Goal: Task Accomplishment & Management: Complete application form

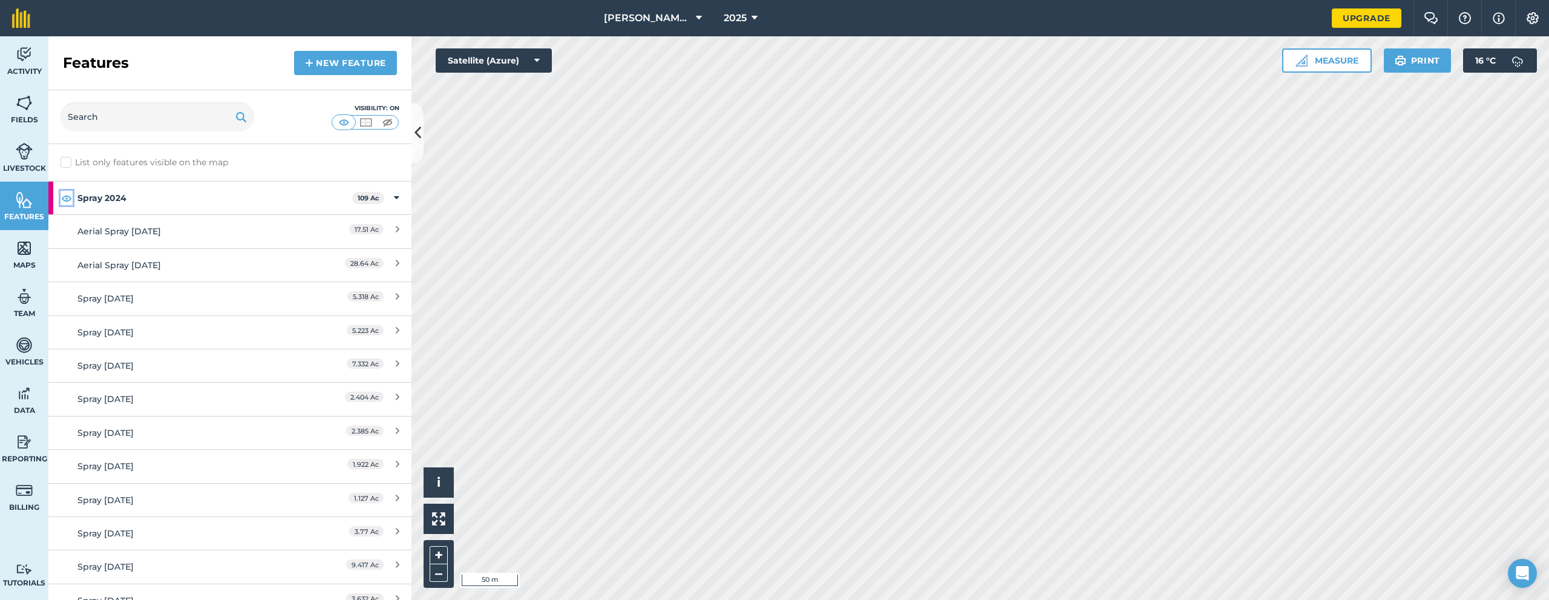
click at [67, 197] on img at bounding box center [66, 198] width 11 height 15
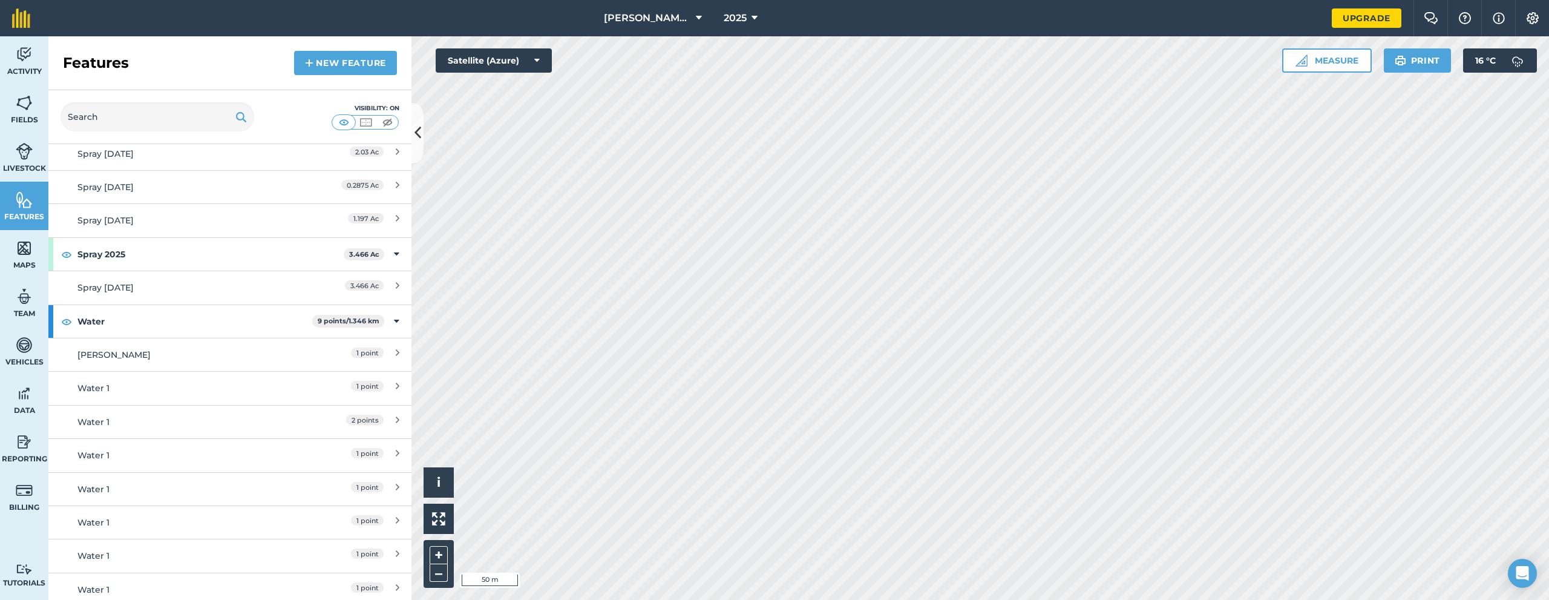
scroll to position [786, 0]
click at [167, 255] on strong "Spray 2025" at bounding box center [210, 249] width 266 height 33
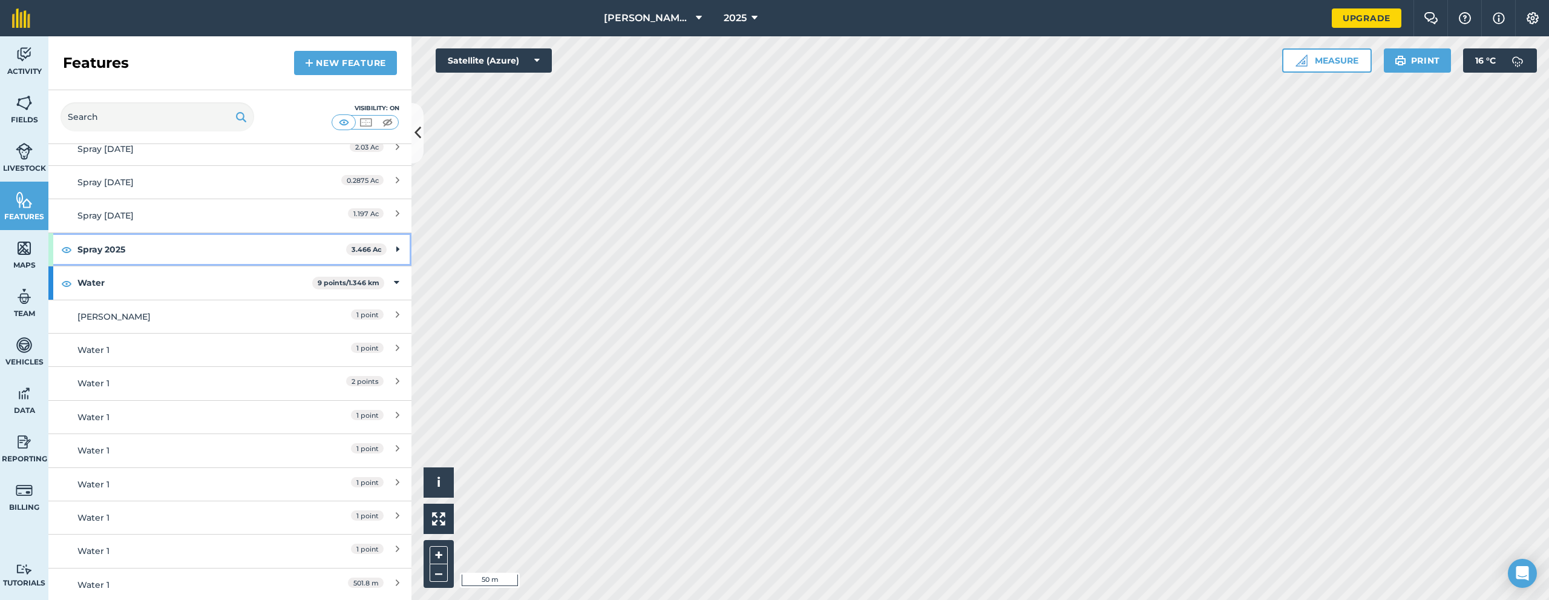
click at [167, 255] on strong "Spray 2025" at bounding box center [211, 249] width 269 height 33
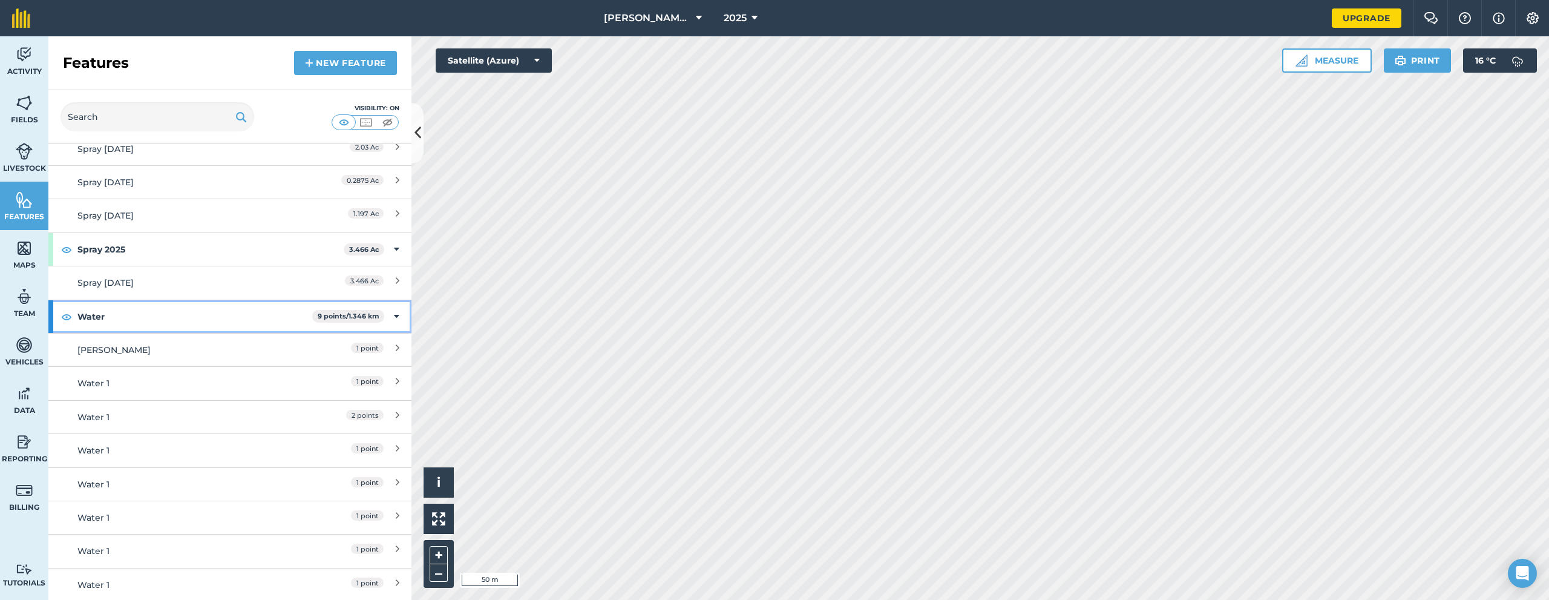
click at [394, 318] on icon at bounding box center [396, 316] width 5 height 13
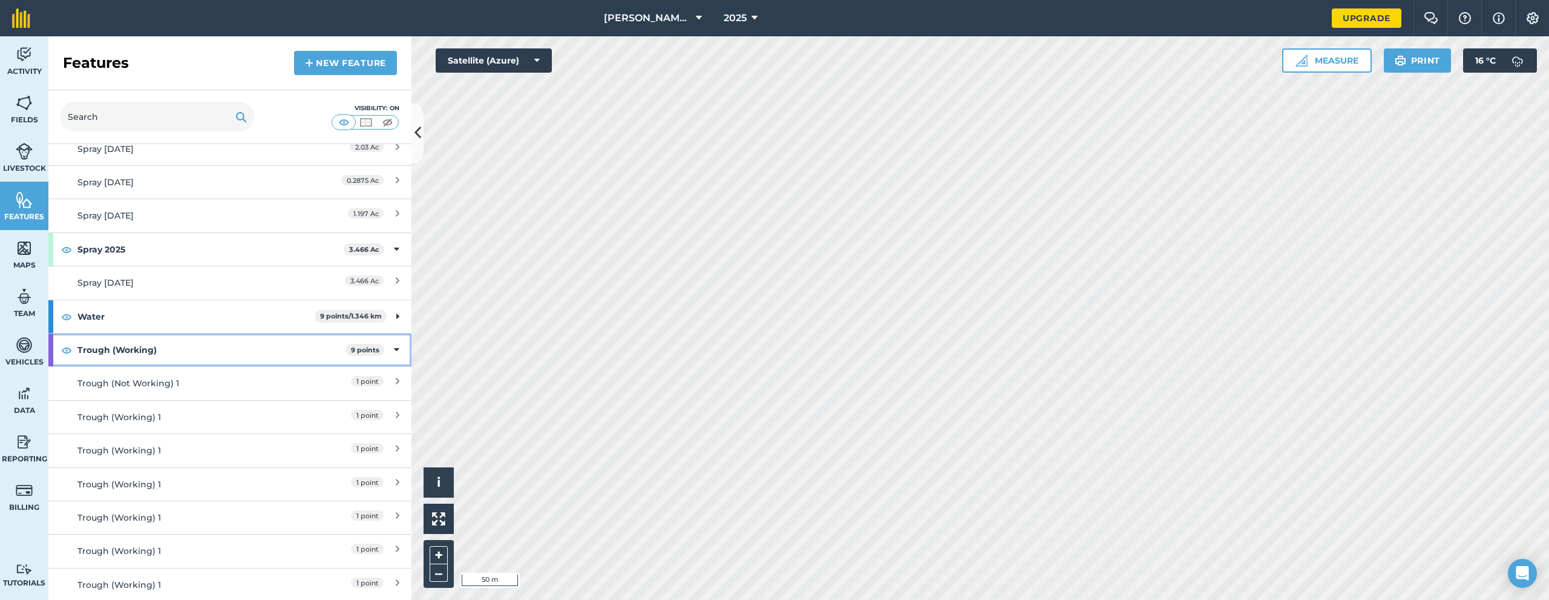
click at [394, 348] on icon at bounding box center [396, 349] width 5 height 13
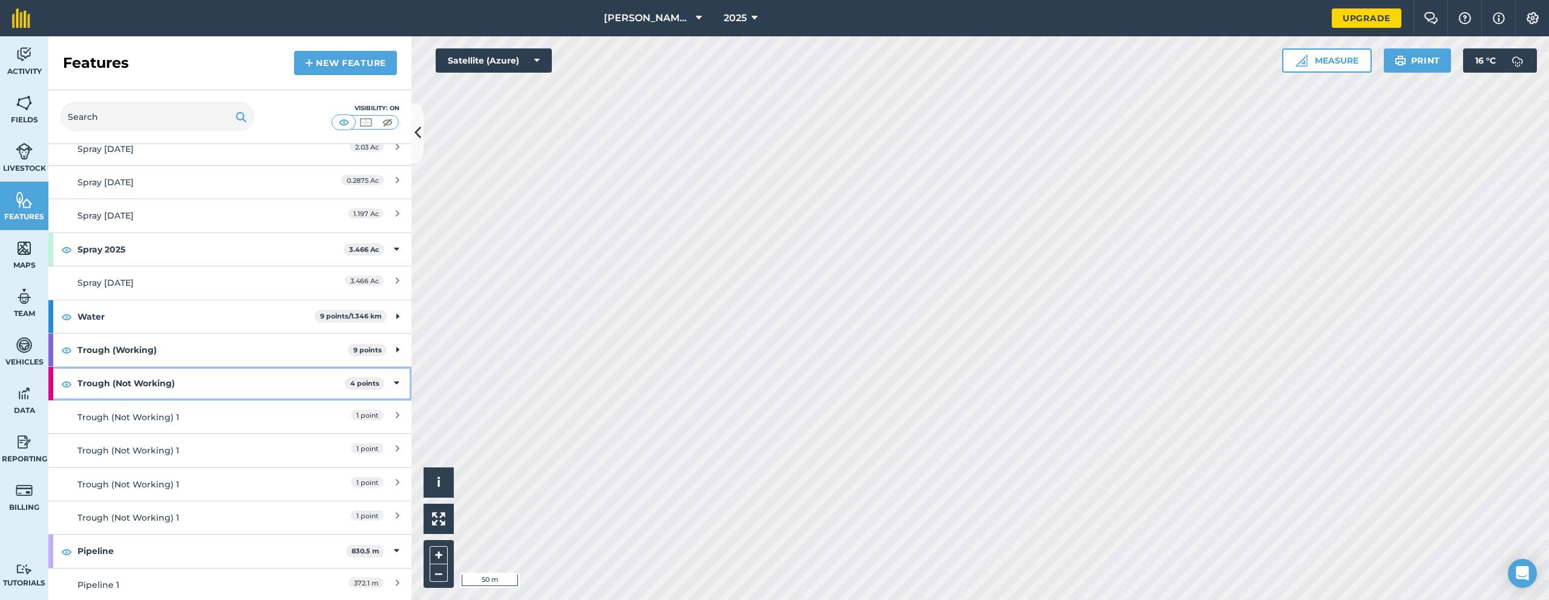
click at [394, 381] on icon at bounding box center [396, 382] width 5 height 13
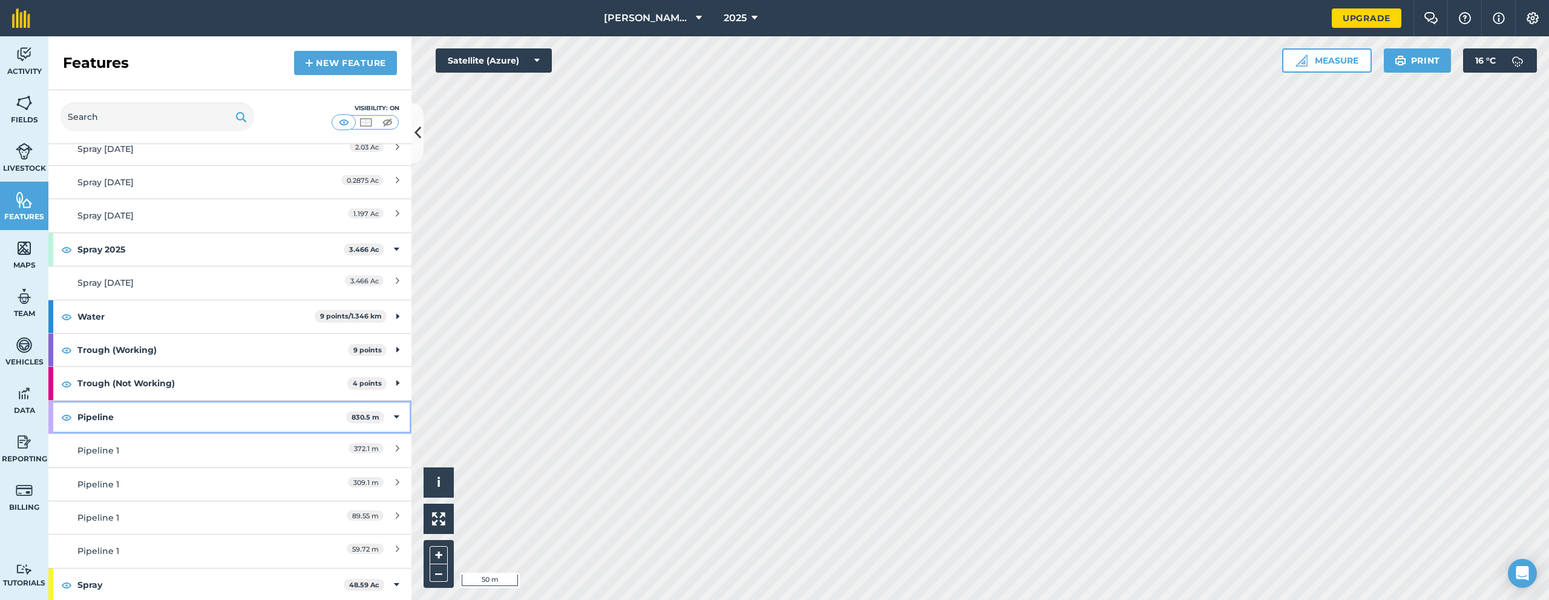
click at [394, 414] on icon at bounding box center [396, 416] width 5 height 13
click at [394, 449] on icon at bounding box center [396, 449] width 5 height 13
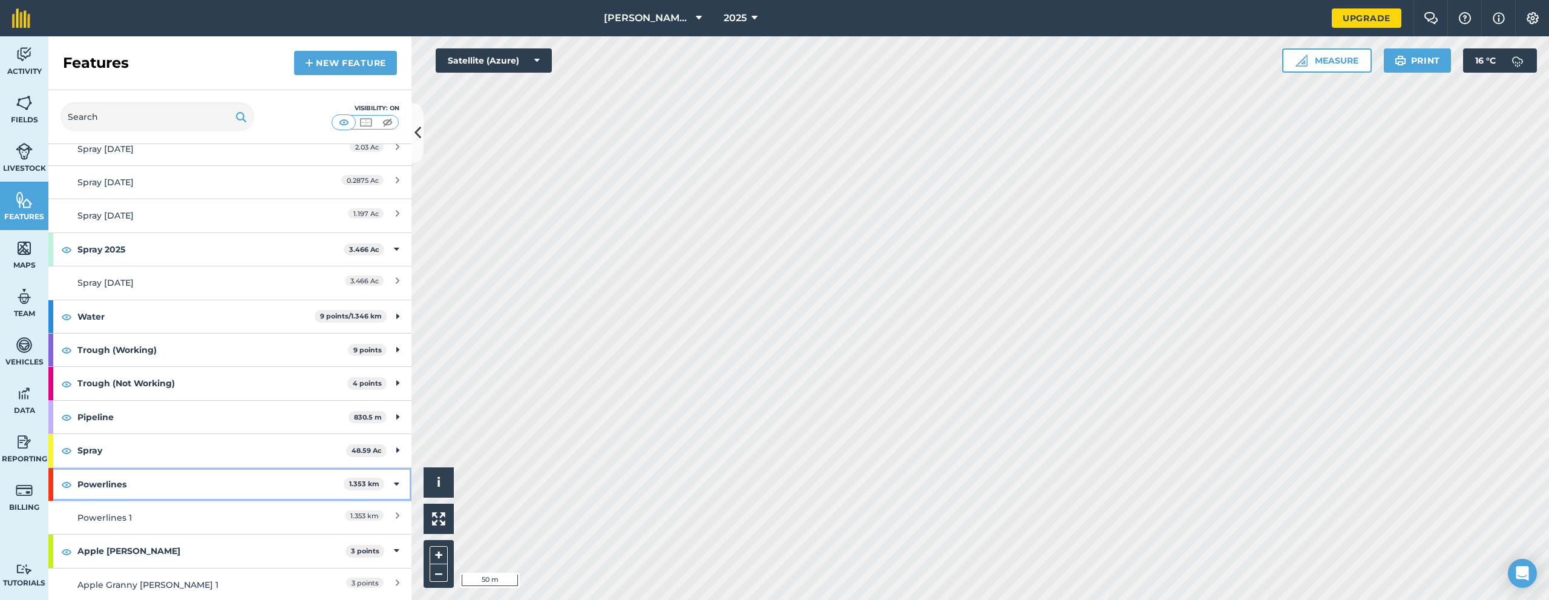
click at [394, 485] on icon at bounding box center [396, 483] width 5 height 13
click at [394, 516] on icon at bounding box center [396, 517] width 5 height 13
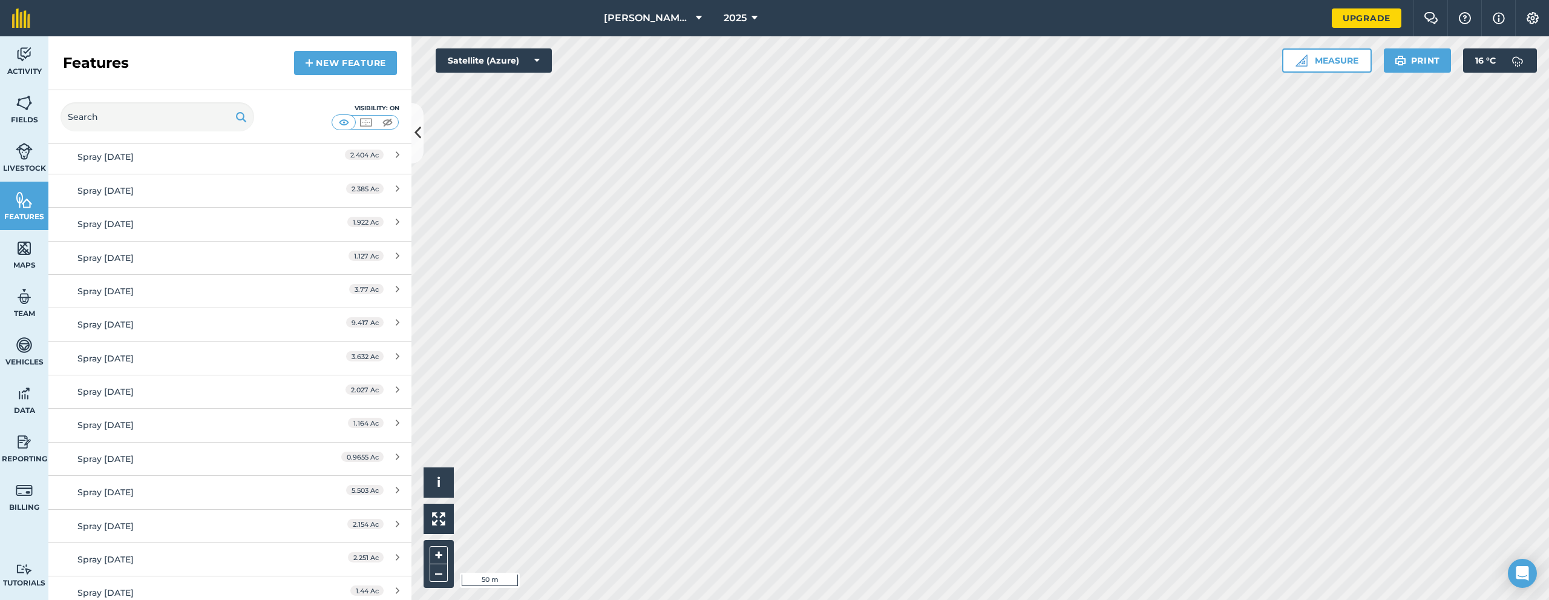
scroll to position [0, 0]
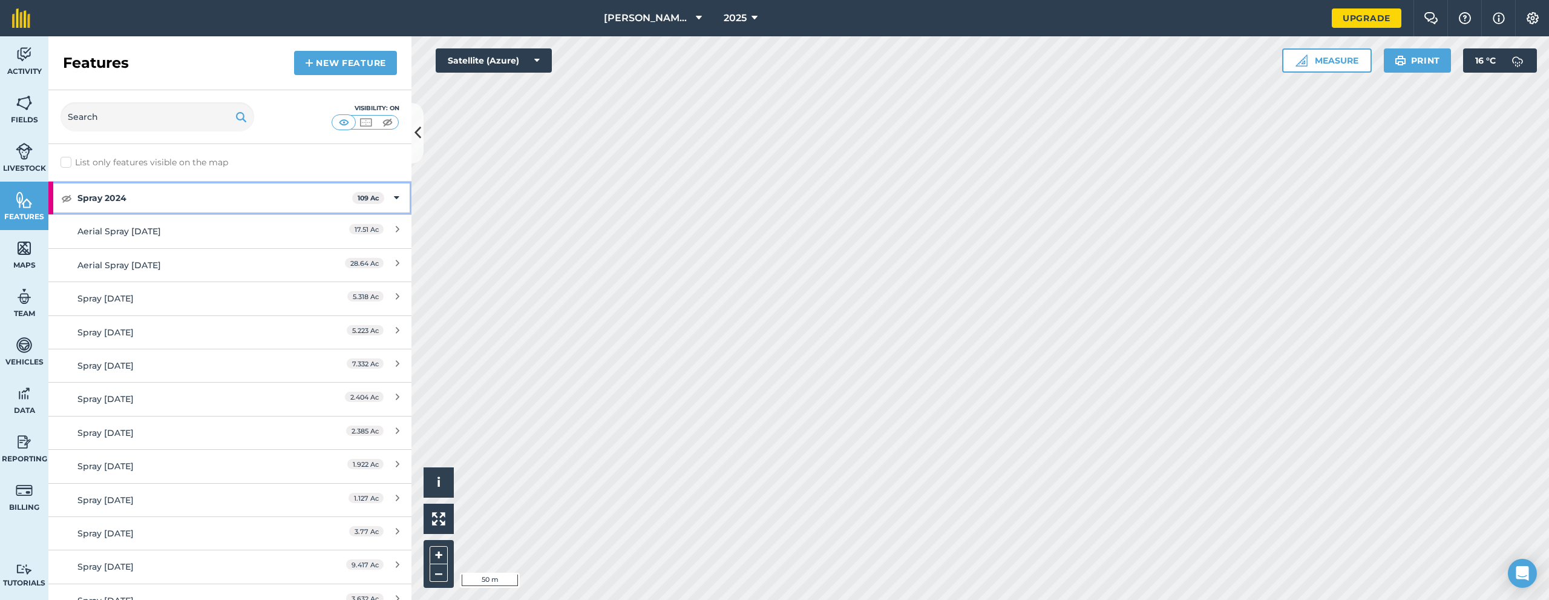
click at [394, 198] on icon at bounding box center [396, 197] width 5 height 13
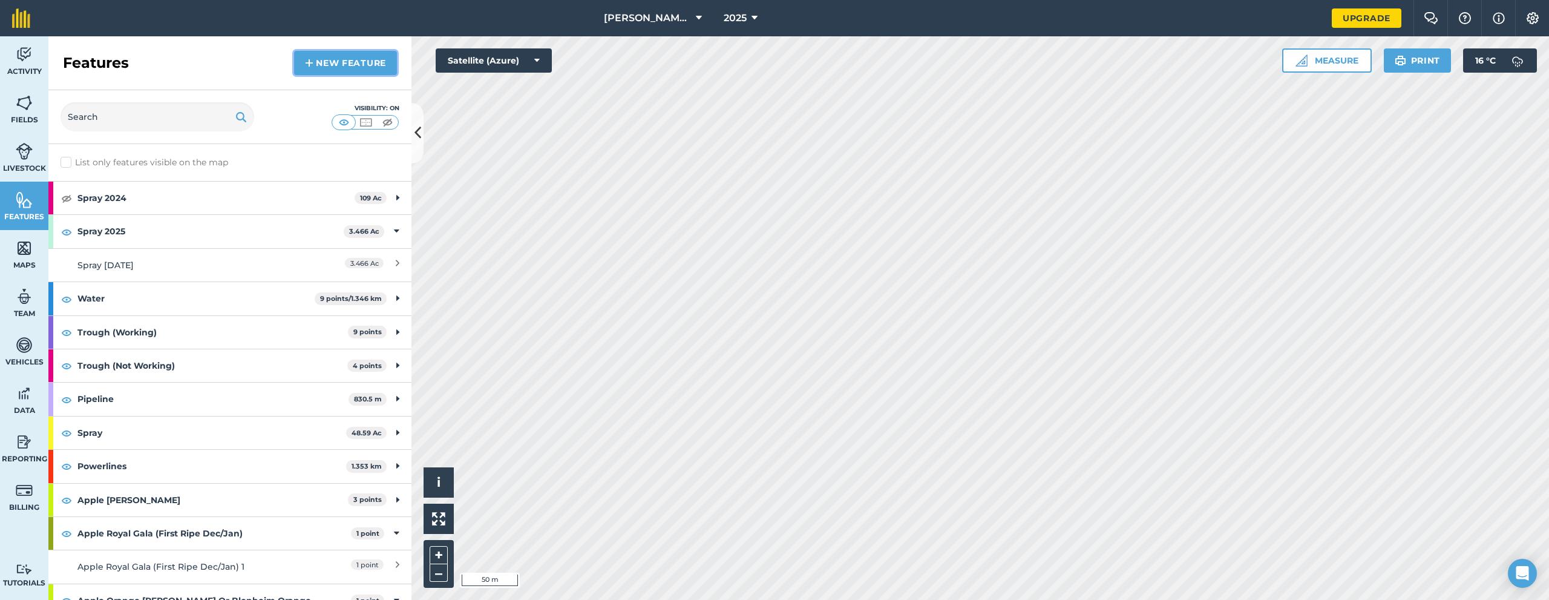
click at [347, 69] on link "New feature" at bounding box center [345, 63] width 103 height 24
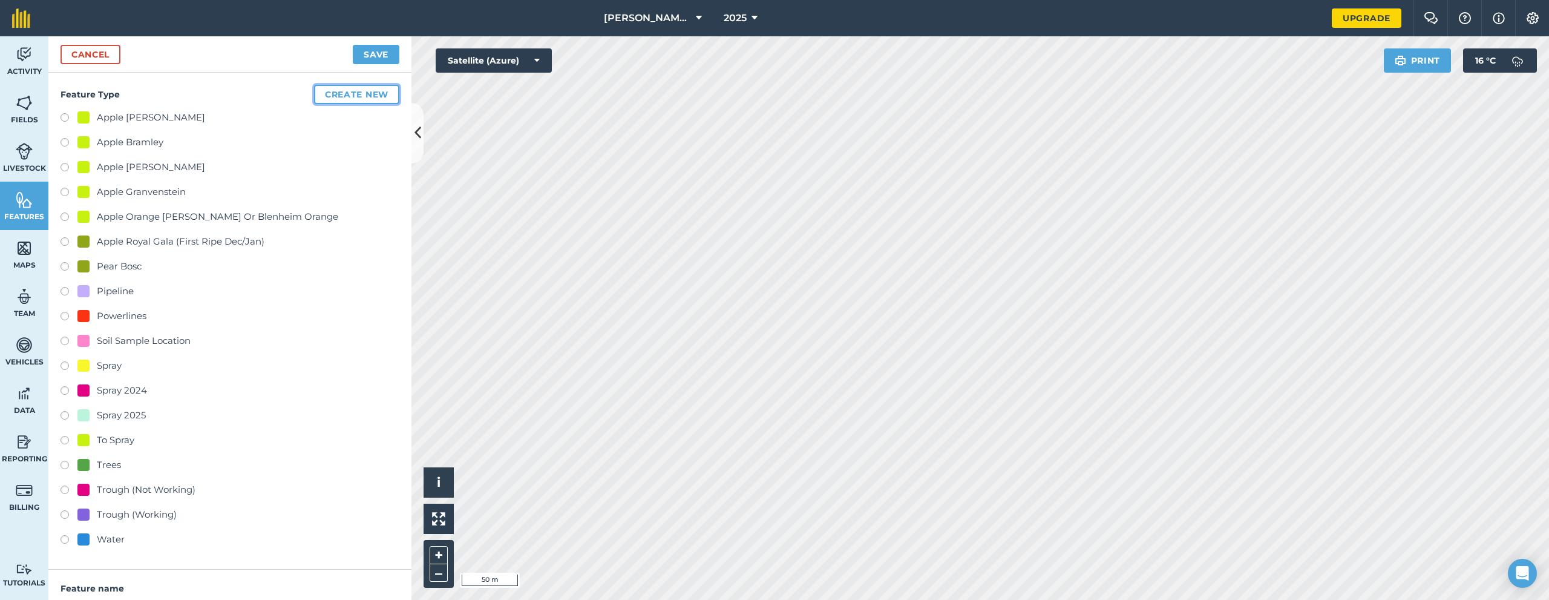
click at [367, 103] on button "Create new" at bounding box center [356, 94] width 85 height 19
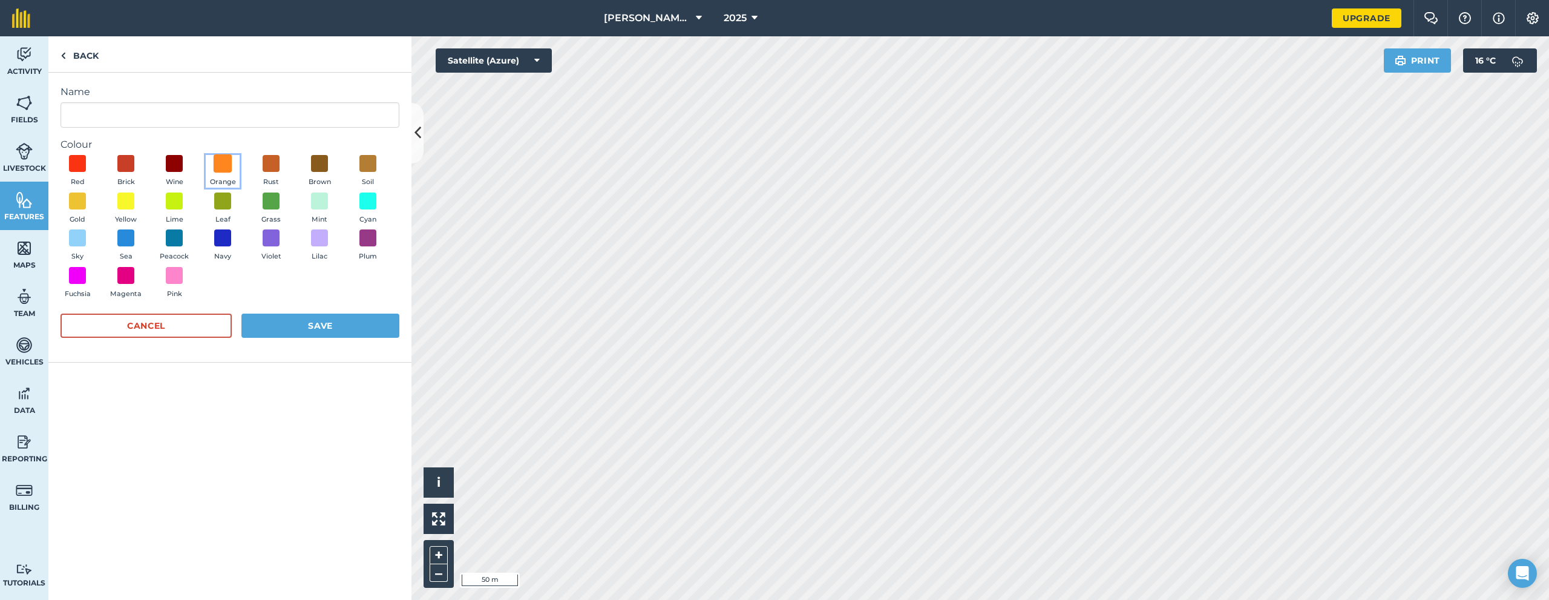
click at [229, 165] on span at bounding box center [223, 163] width 19 height 19
click at [189, 114] on input "Name" at bounding box center [229, 114] width 339 height 25
click at [126, 115] on input "Spray 2025/26" at bounding box center [229, 114] width 339 height 25
type input "Spray 2025/2026"
click at [293, 322] on button "Save" at bounding box center [320, 325] width 158 height 24
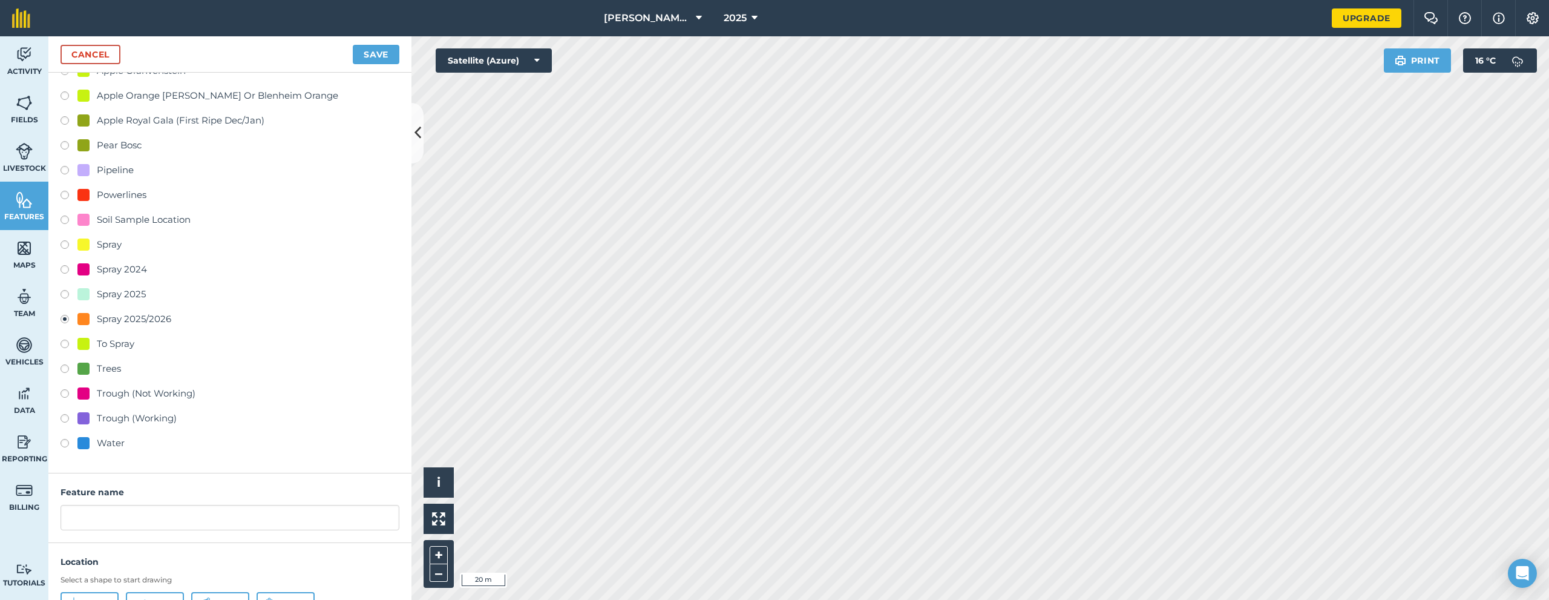
scroll to position [178, 0]
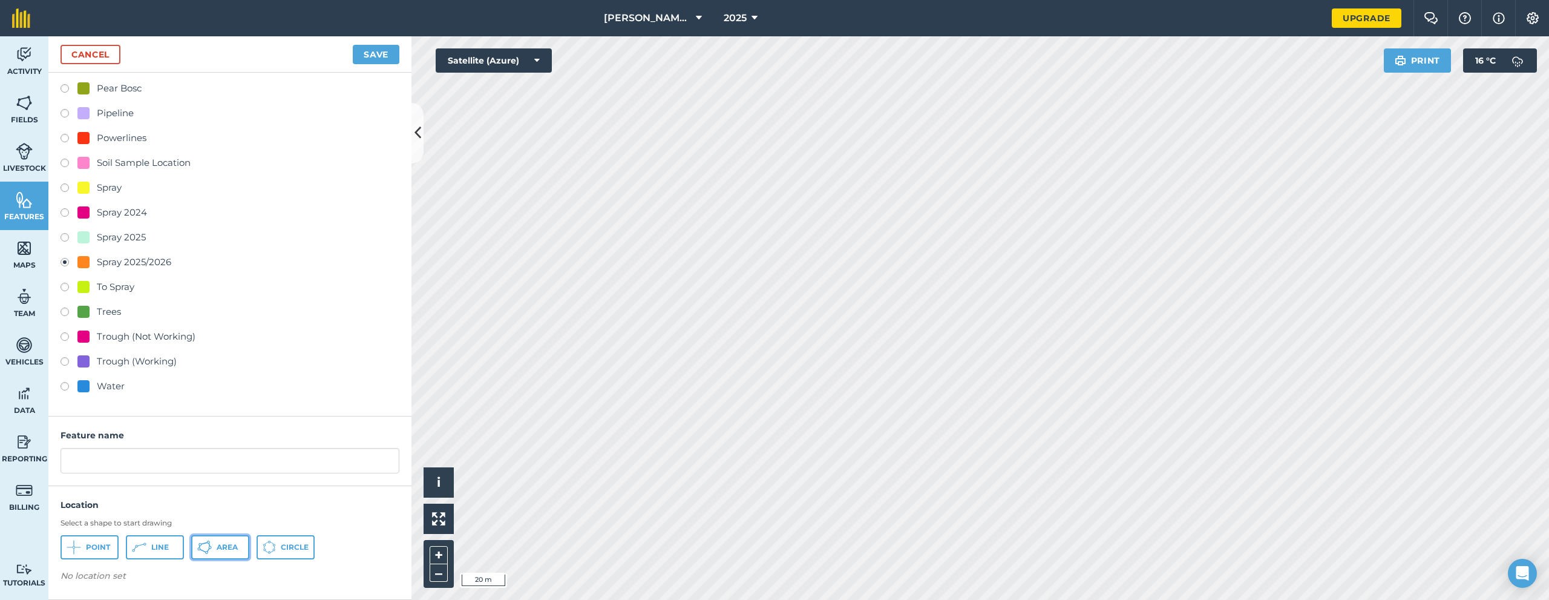
click at [232, 543] on span "Area" at bounding box center [227, 547] width 21 height 10
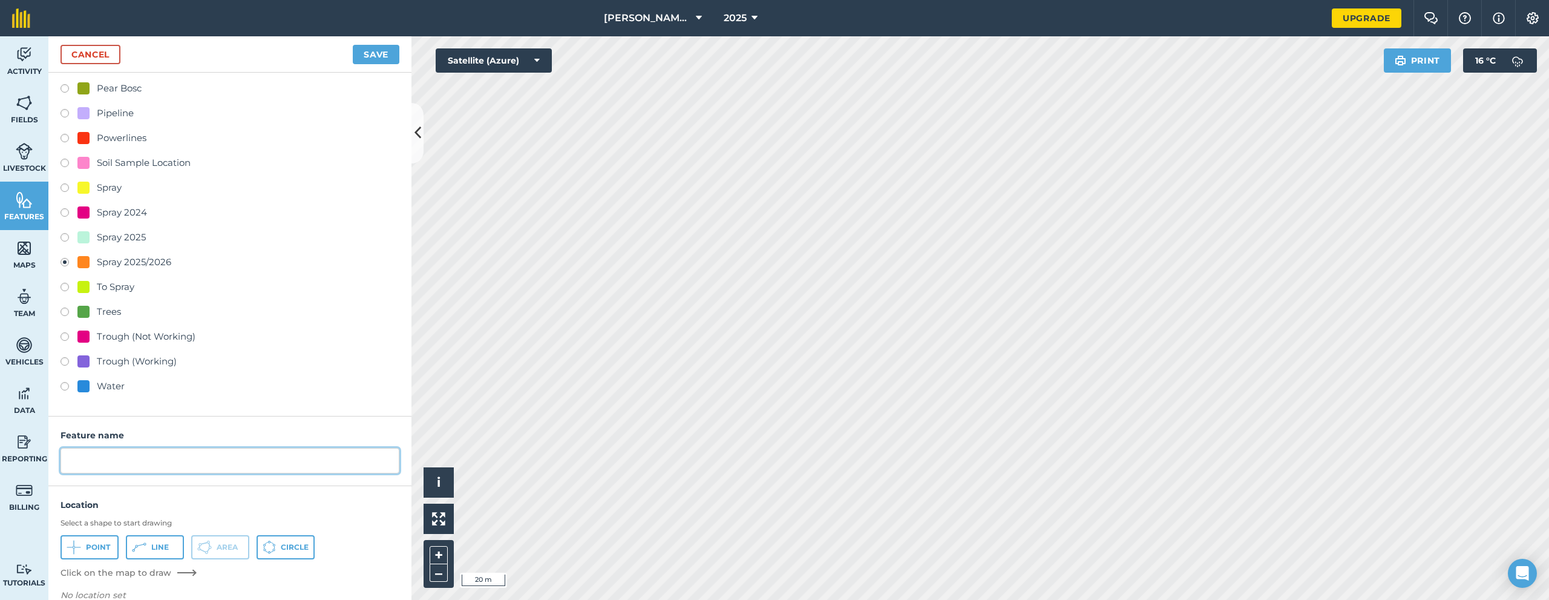
click at [138, 469] on input "text" at bounding box center [229, 460] width 339 height 25
type input "[DATE]"
click at [220, 548] on span "Area" at bounding box center [227, 547] width 21 height 10
click at [379, 53] on button "Save" at bounding box center [376, 54] width 47 height 19
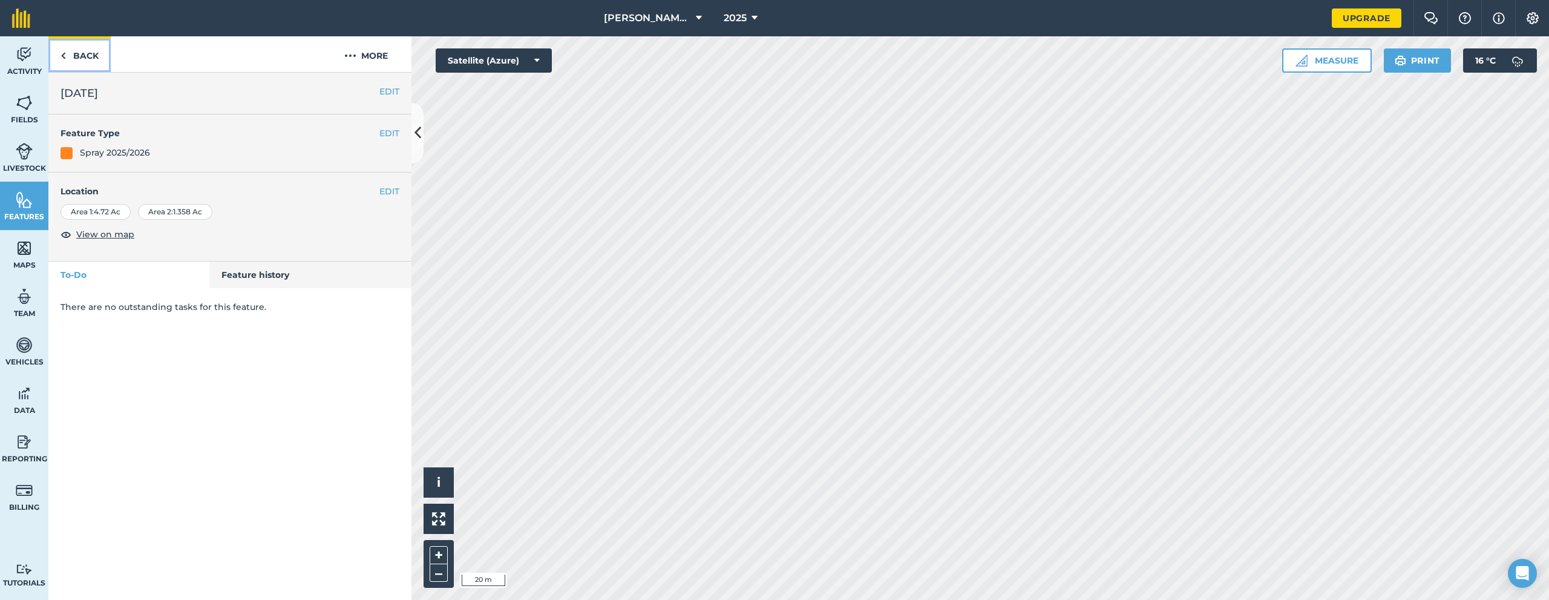
click at [57, 58] on link "Back" at bounding box center [79, 54] width 62 height 36
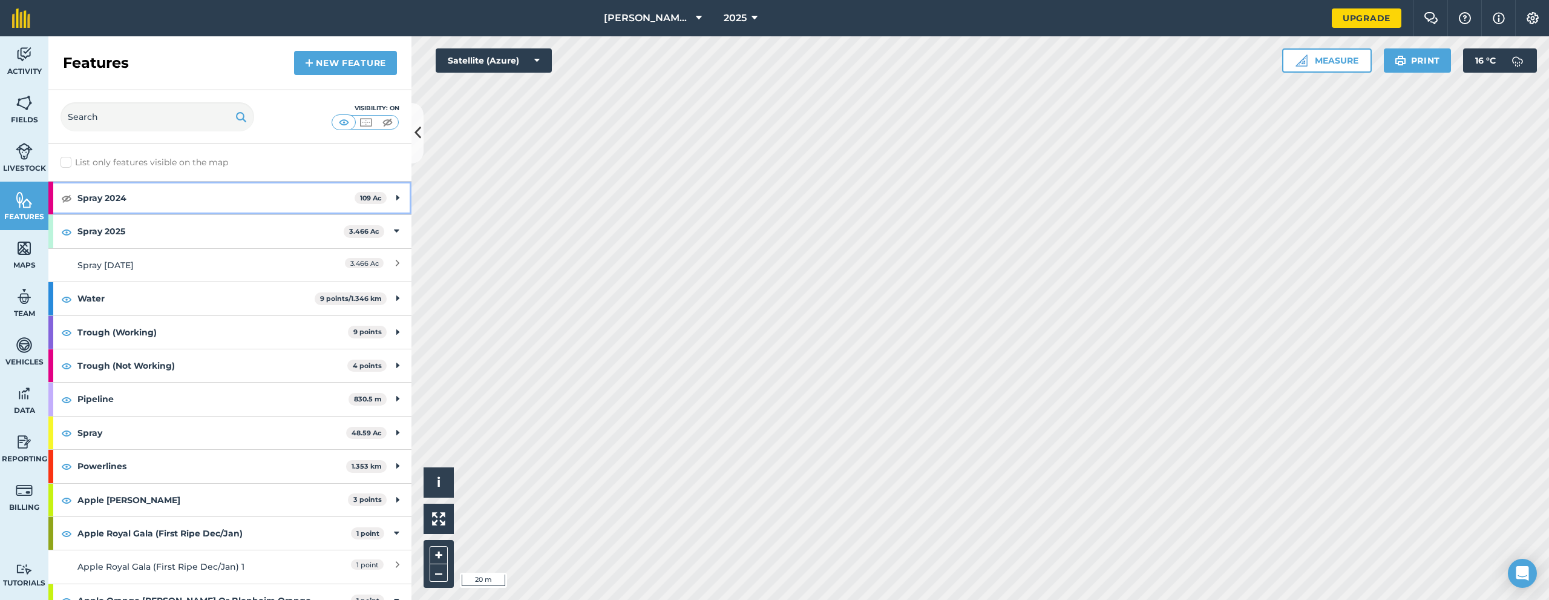
click at [93, 200] on strong "Spray 2024" at bounding box center [215, 197] width 277 height 33
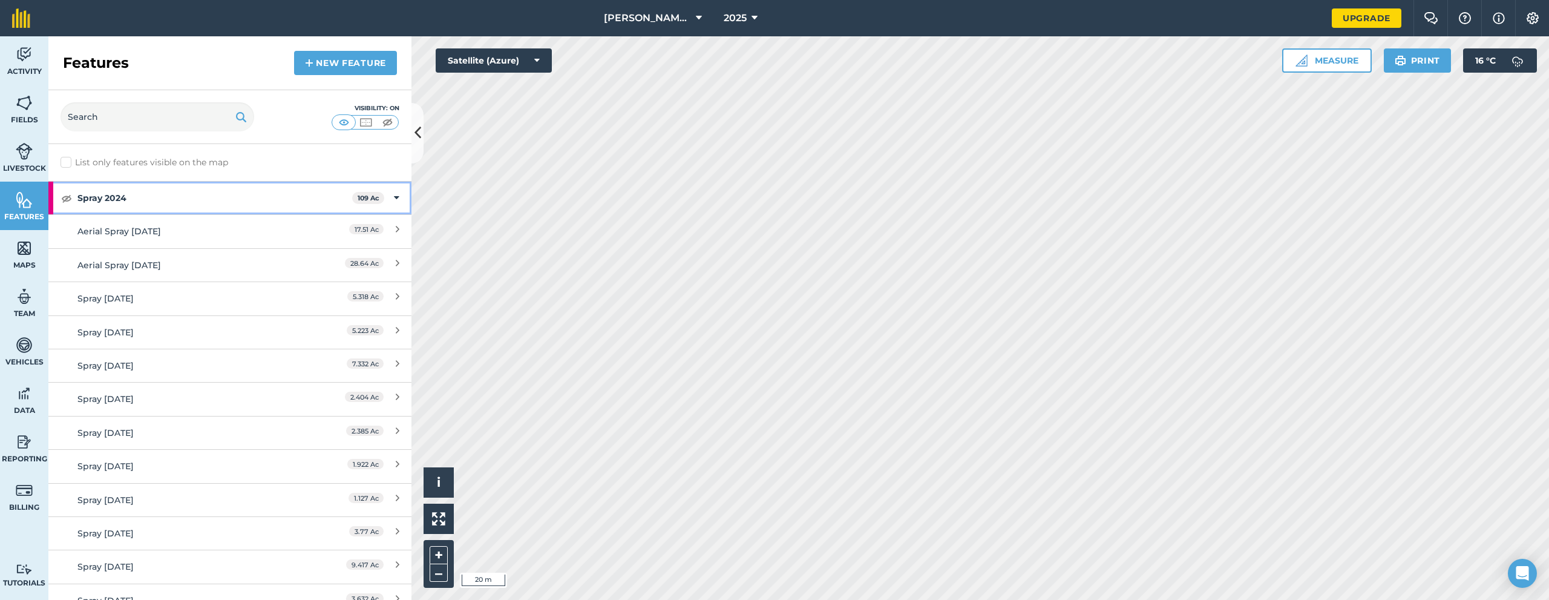
click at [394, 194] on icon at bounding box center [396, 197] width 5 height 13
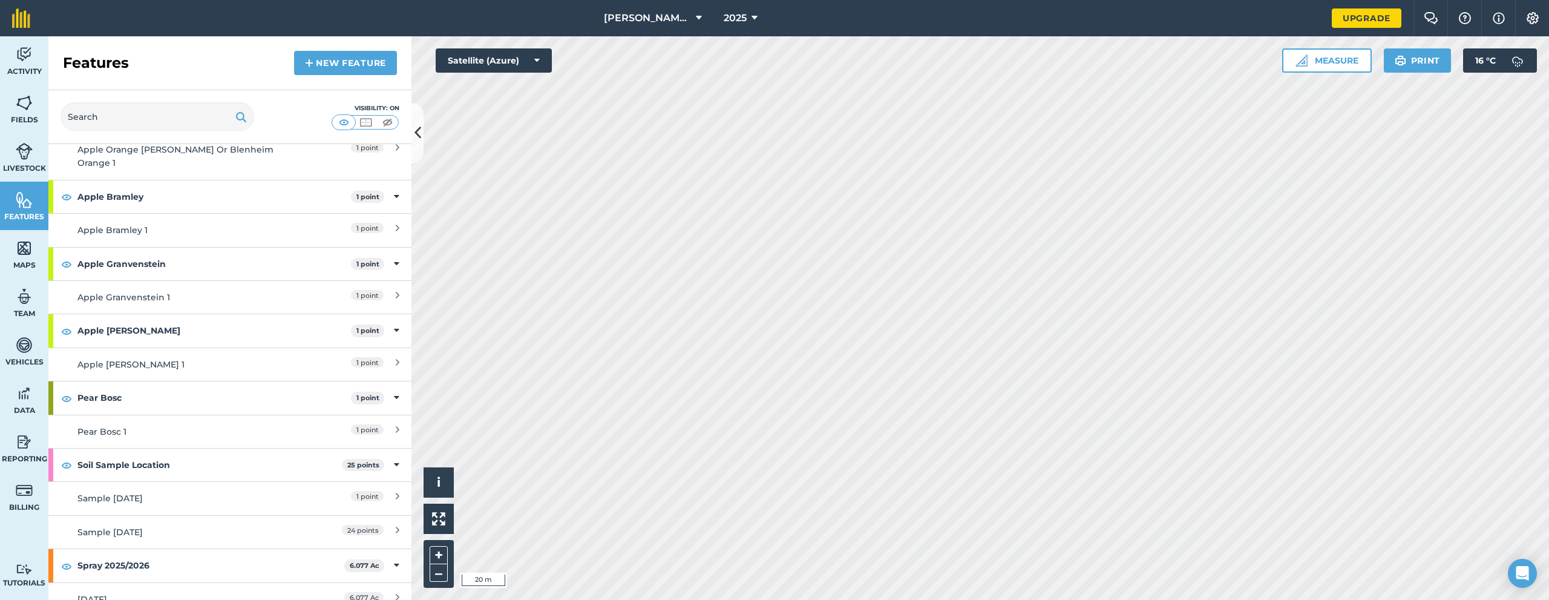
scroll to position [486, 0]
click at [185, 546] on strong "Spray 2025/2026" at bounding box center [210, 562] width 267 height 33
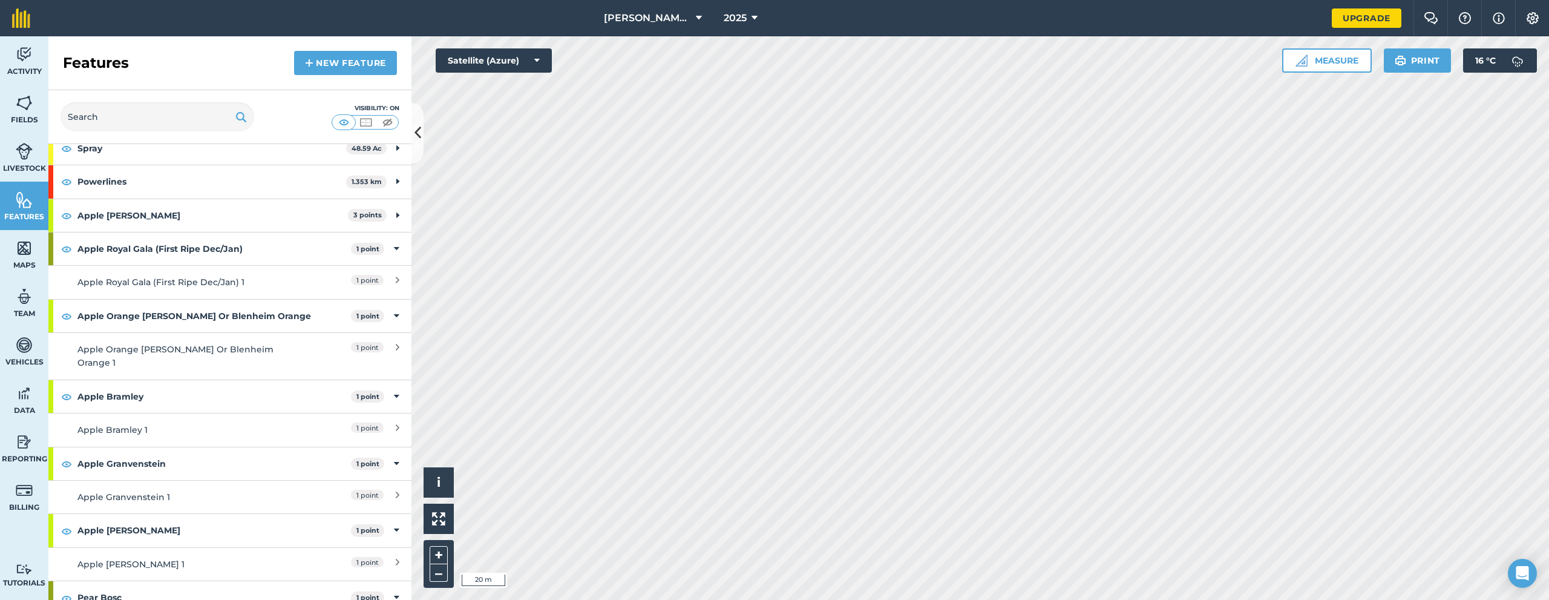
scroll to position [453, 0]
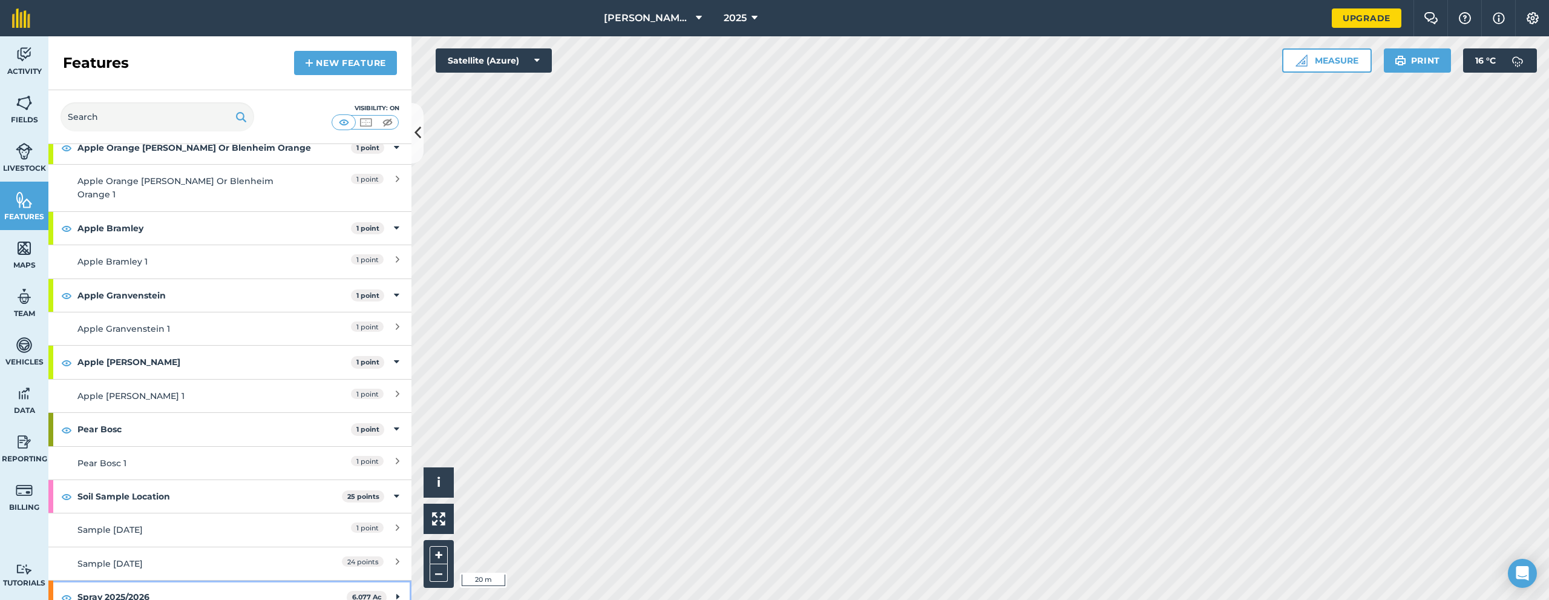
click at [326, 580] on strong "Spray 2025/2026" at bounding box center [211, 596] width 269 height 33
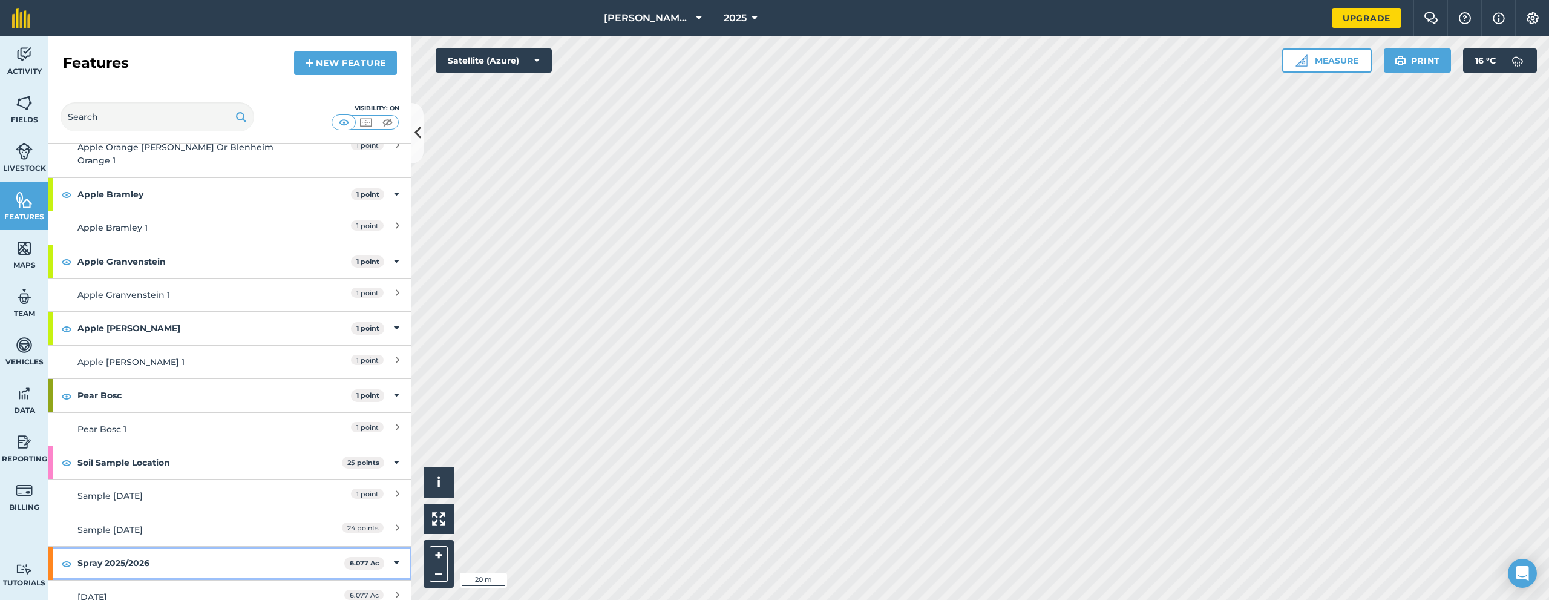
click at [384, 548] on div "Spray 2025/2026 6.077 Ac" at bounding box center [229, 562] width 363 height 33
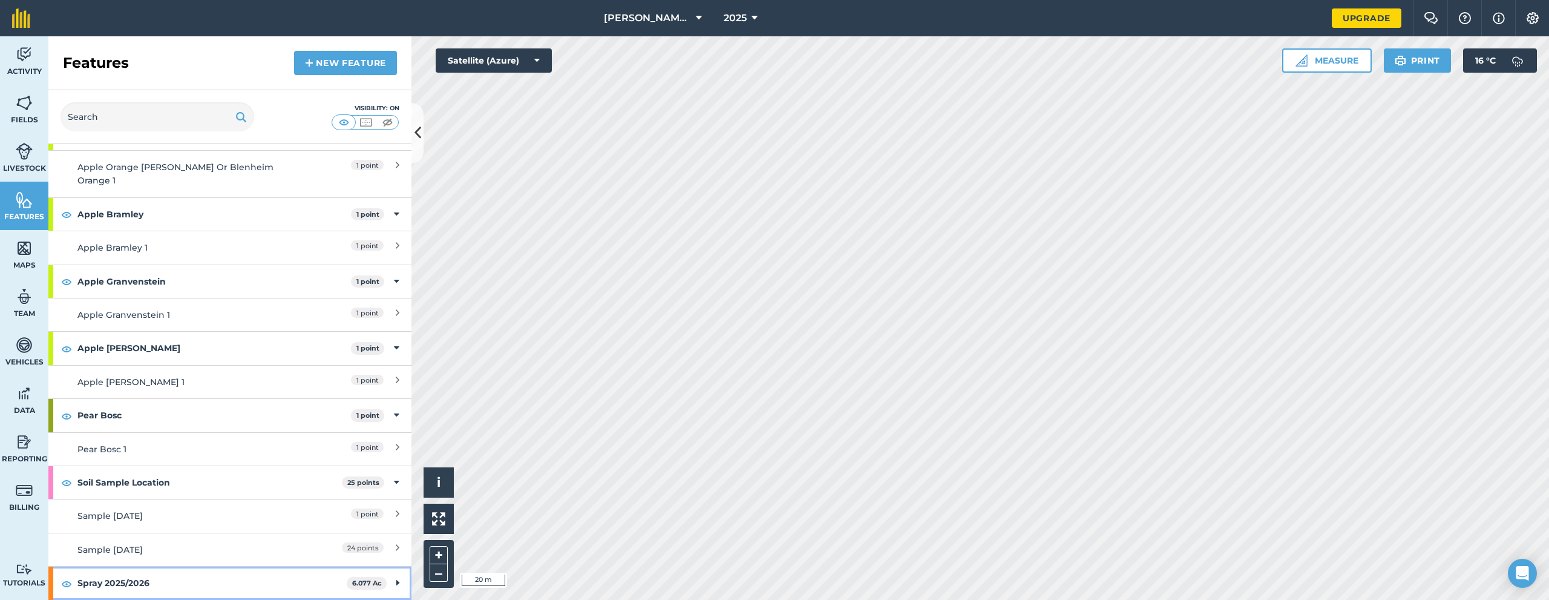
scroll to position [453, 0]
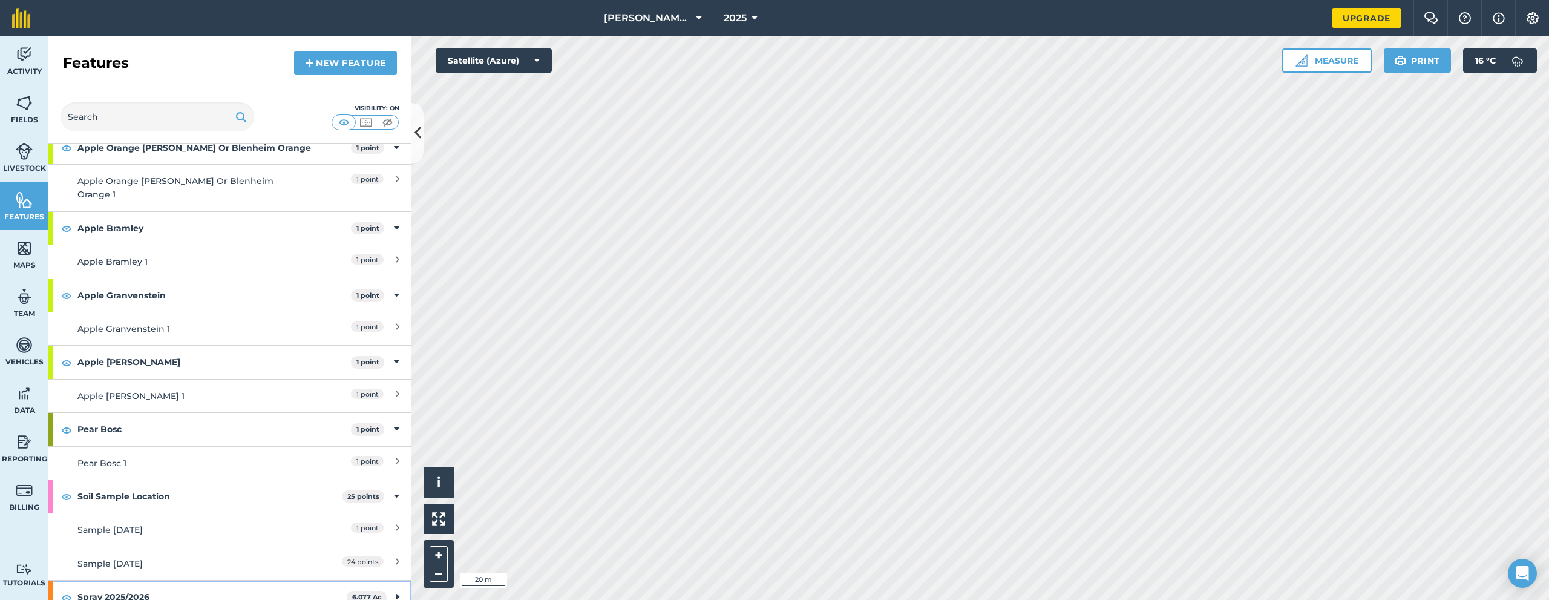
click at [390, 580] on div "Spray 2025/2026 6.077 Ac" at bounding box center [229, 596] width 363 height 33
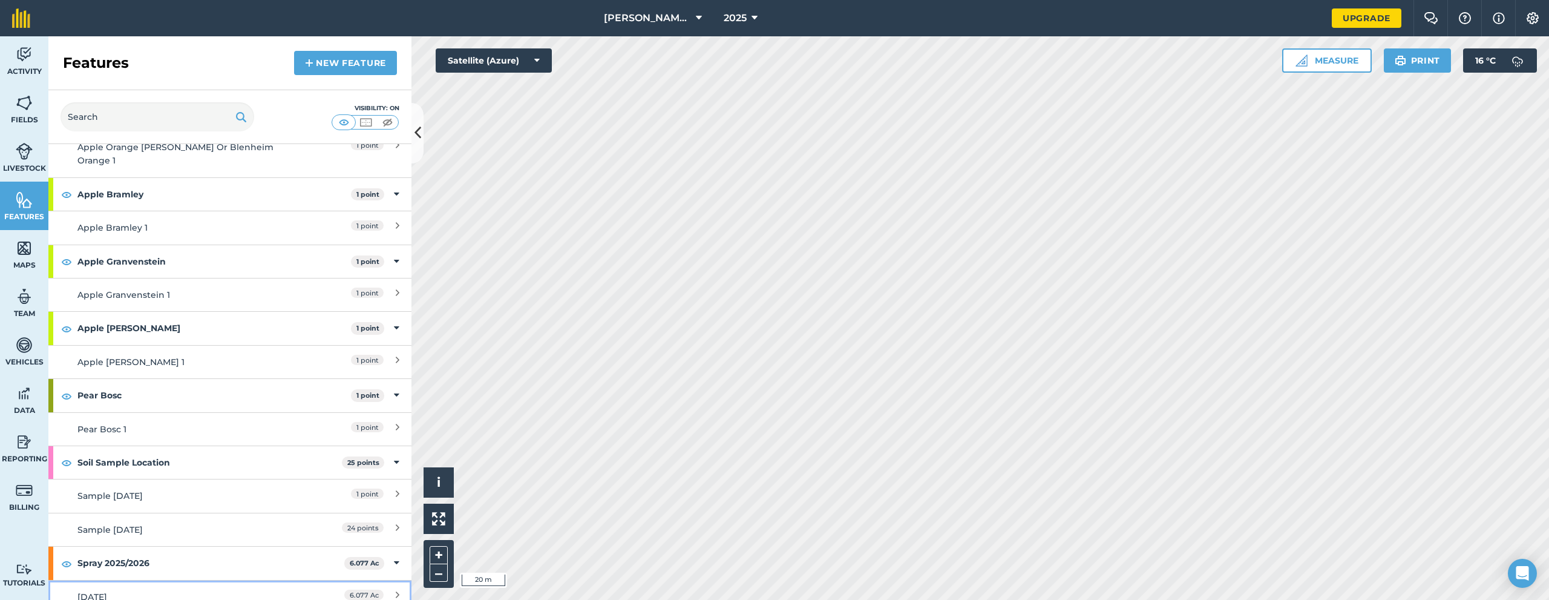
click at [127, 580] on link "[DATE] 6.077 Ac" at bounding box center [229, 596] width 363 height 33
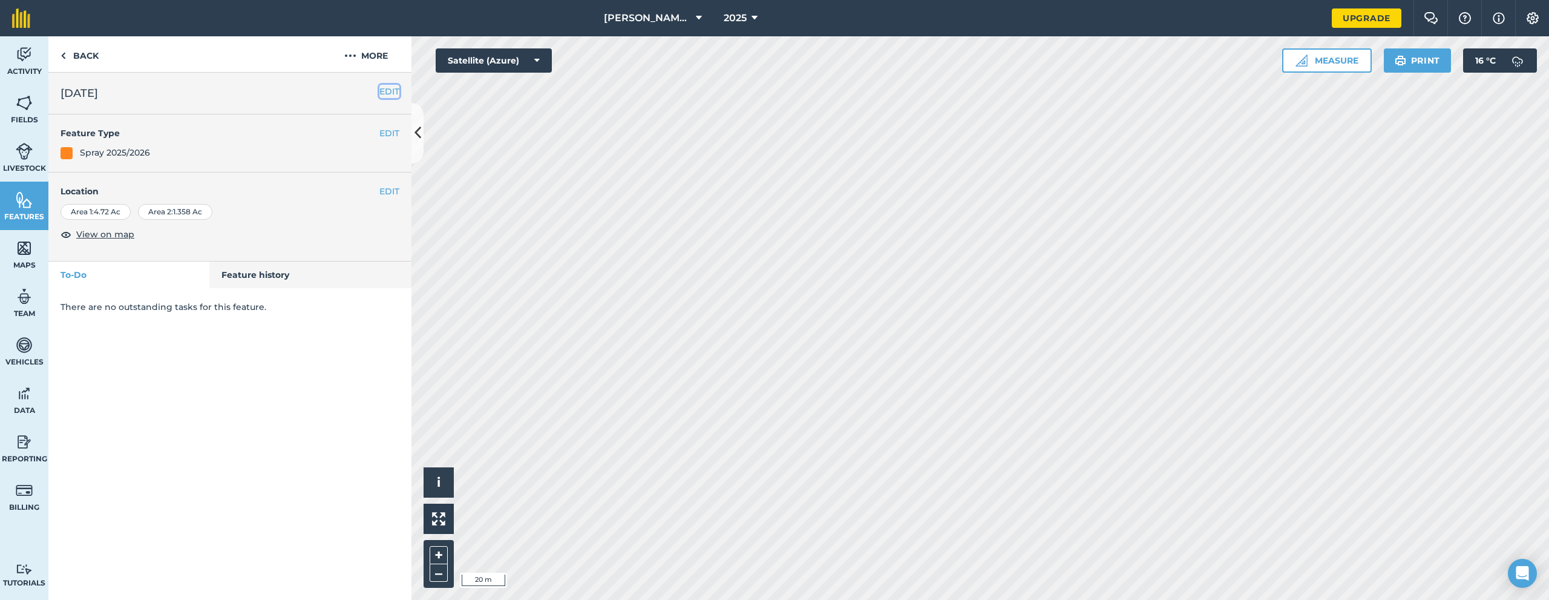
click at [393, 90] on button "EDIT" at bounding box center [389, 91] width 20 height 13
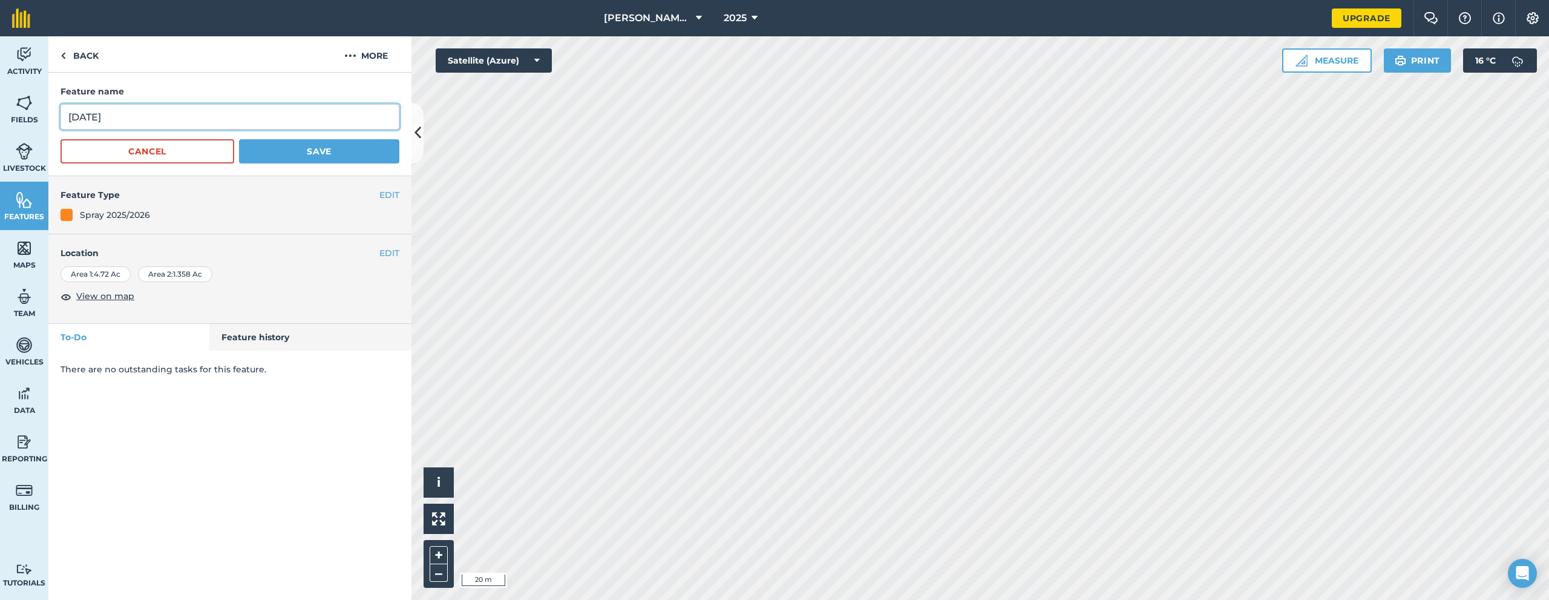
click at [69, 119] on input "[DATE]" at bounding box center [229, 116] width 339 height 25
type input "Spray [DATE]"
click at [294, 147] on button "Save" at bounding box center [319, 151] width 160 height 24
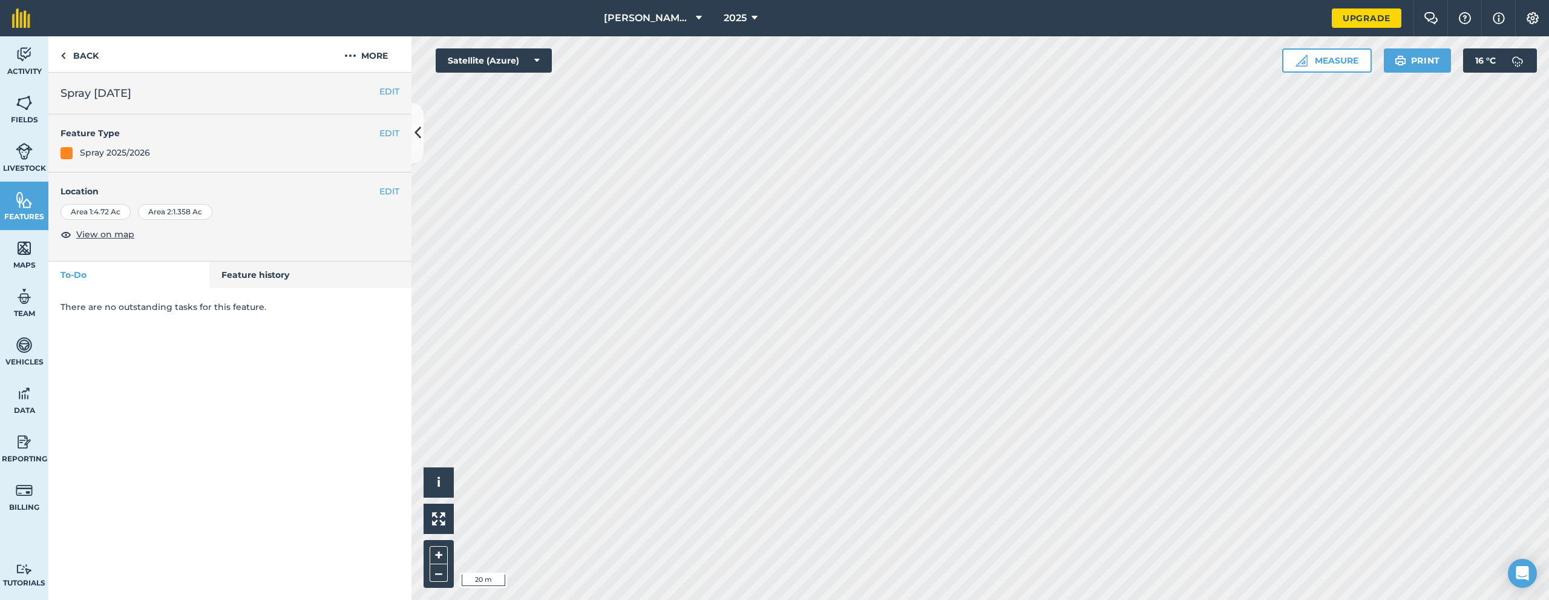
drag, startPoint x: 169, startPoint y: 90, endPoint x: 46, endPoint y: 97, distance: 123.1
click at [46, 97] on div "Activity Fields Livestock Features Maps Team Vehicles Data Reporting Billing Tu…" at bounding box center [774, 317] width 1549 height 563
click at [189, 91] on h2 "Spray [DATE]" at bounding box center [229, 93] width 339 height 17
drag, startPoint x: 181, startPoint y: 97, endPoint x: 54, endPoint y: 100, distance: 126.5
click at [54, 100] on div "EDIT Spray [DATE]" at bounding box center [229, 94] width 363 height 42
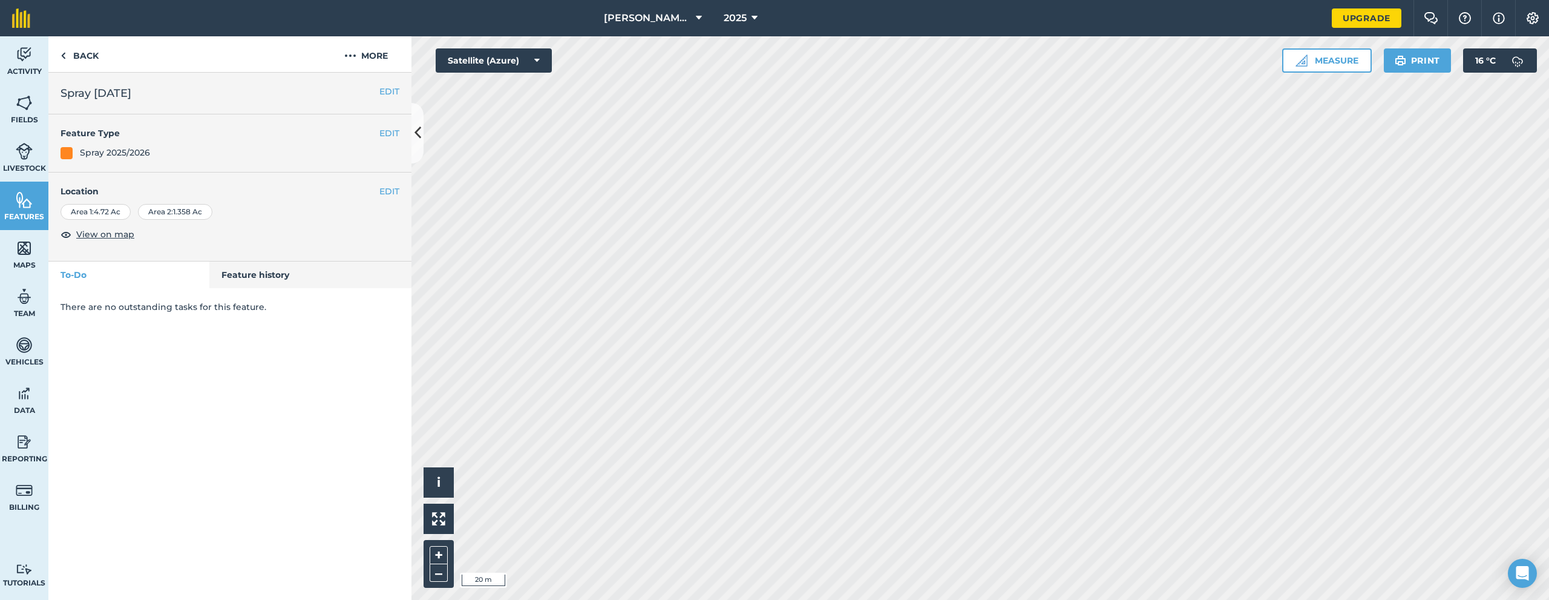
copy h2 "Spray [DATE]"
click at [72, 54] on link "Back" at bounding box center [79, 54] width 62 height 36
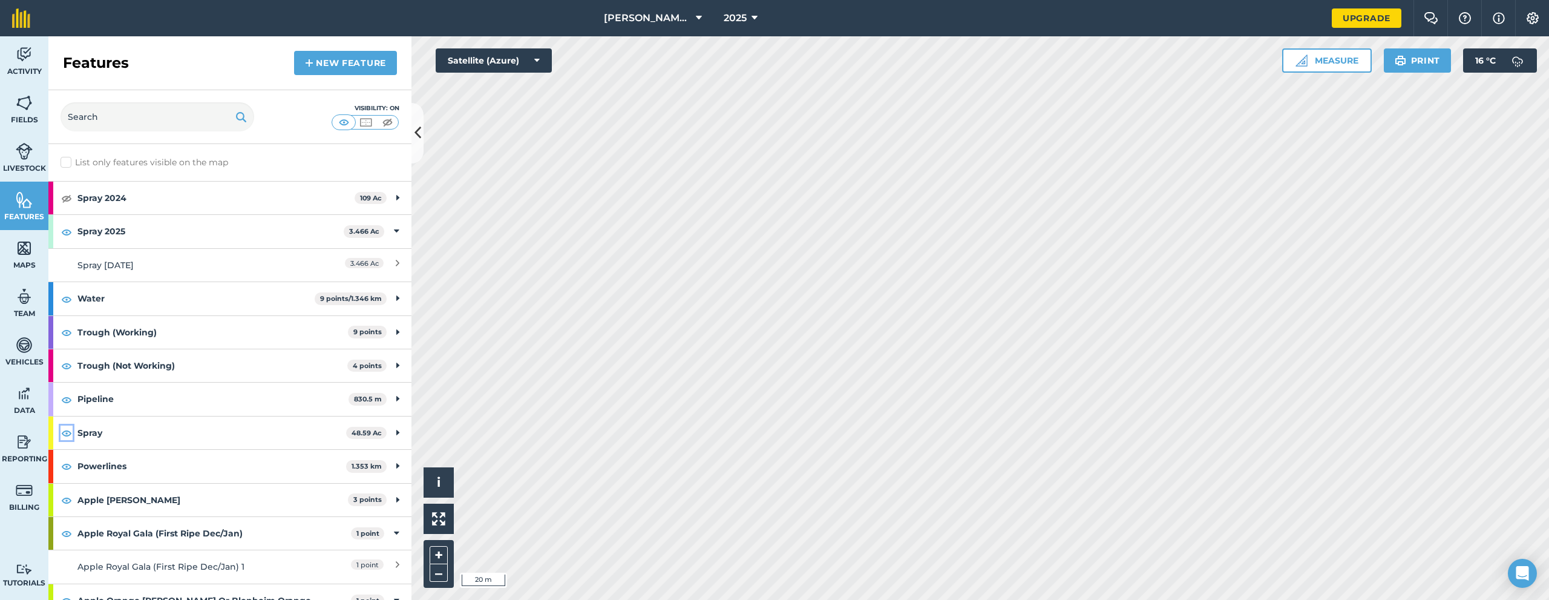
click at [69, 433] on img at bounding box center [66, 432] width 11 height 15
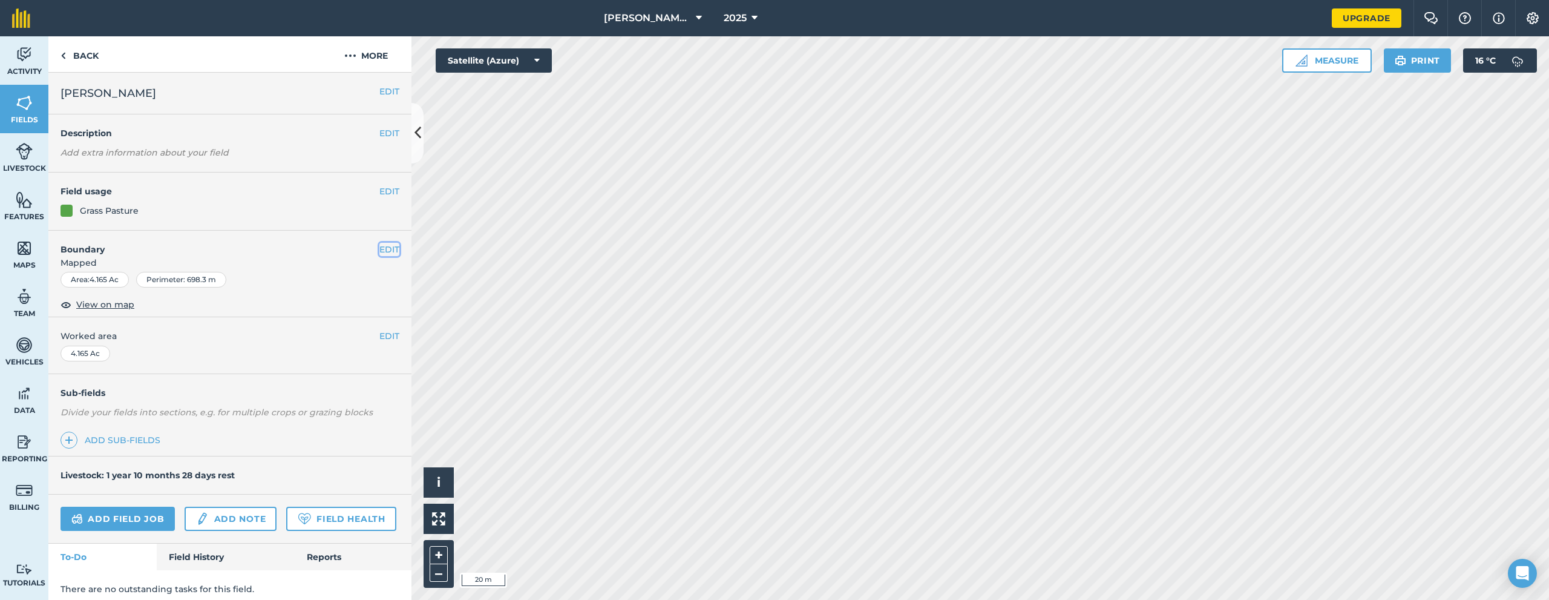
click at [379, 253] on button "EDIT" at bounding box center [389, 249] width 20 height 13
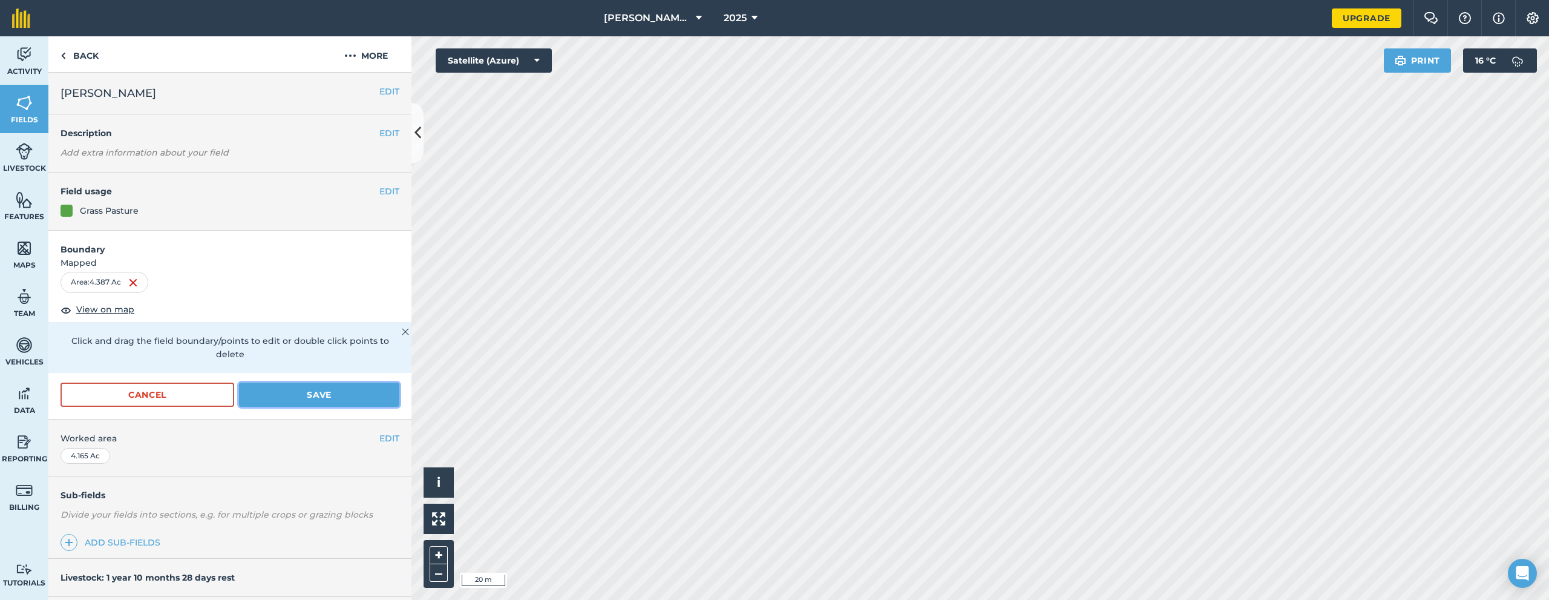
click at [304, 387] on button "Save" at bounding box center [319, 394] width 160 height 24
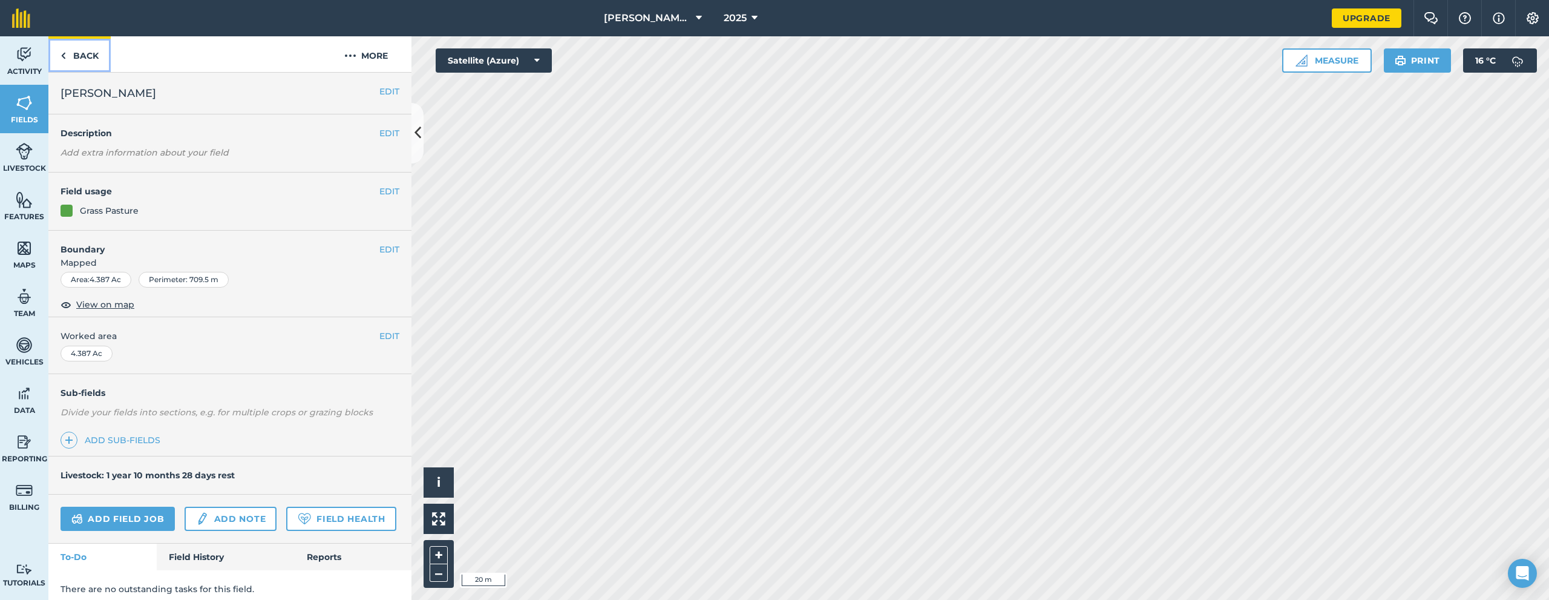
click at [74, 57] on link "Back" at bounding box center [79, 54] width 62 height 36
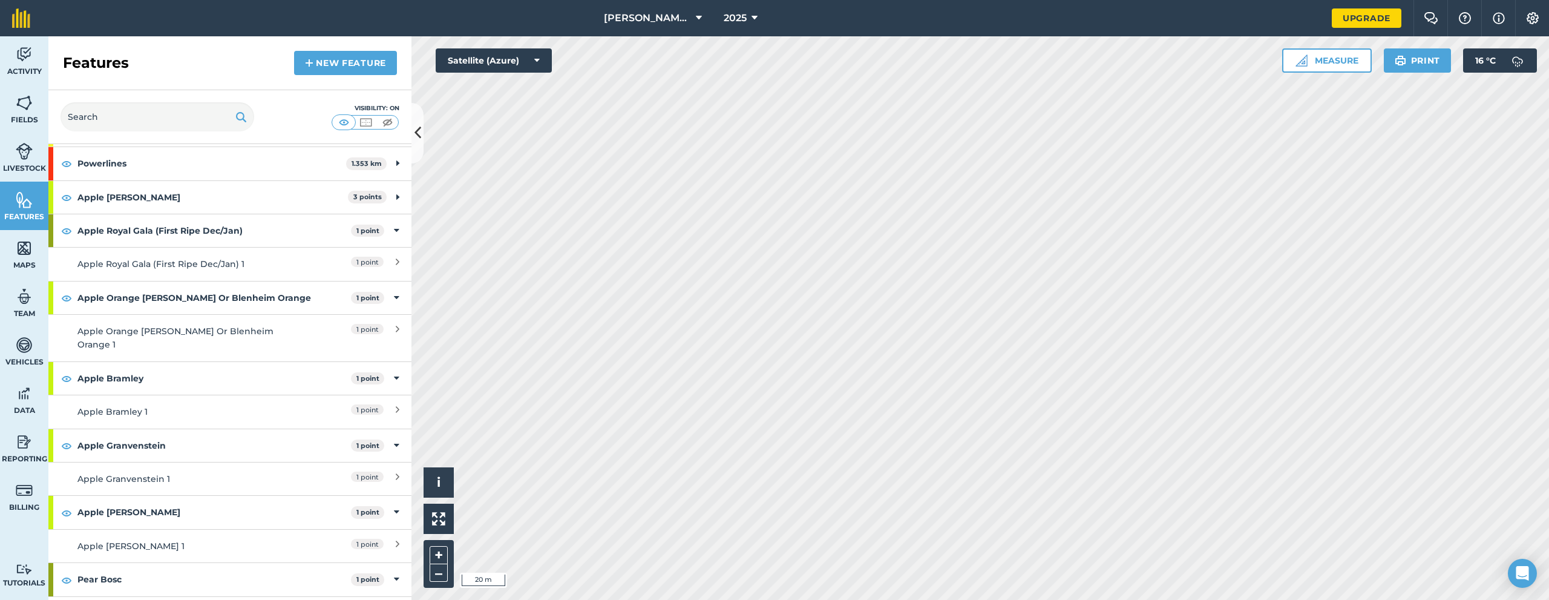
scroll to position [486, 0]
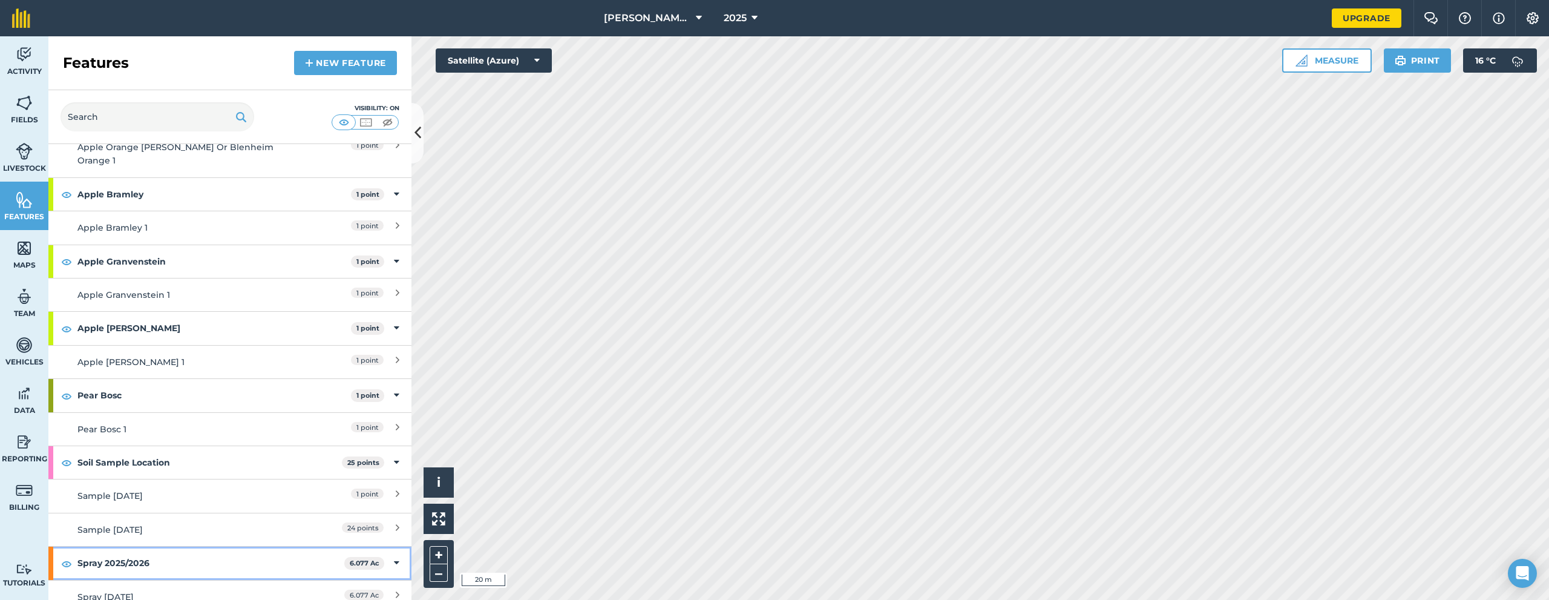
click at [160, 546] on strong "Spray 2025/2026" at bounding box center [210, 562] width 267 height 33
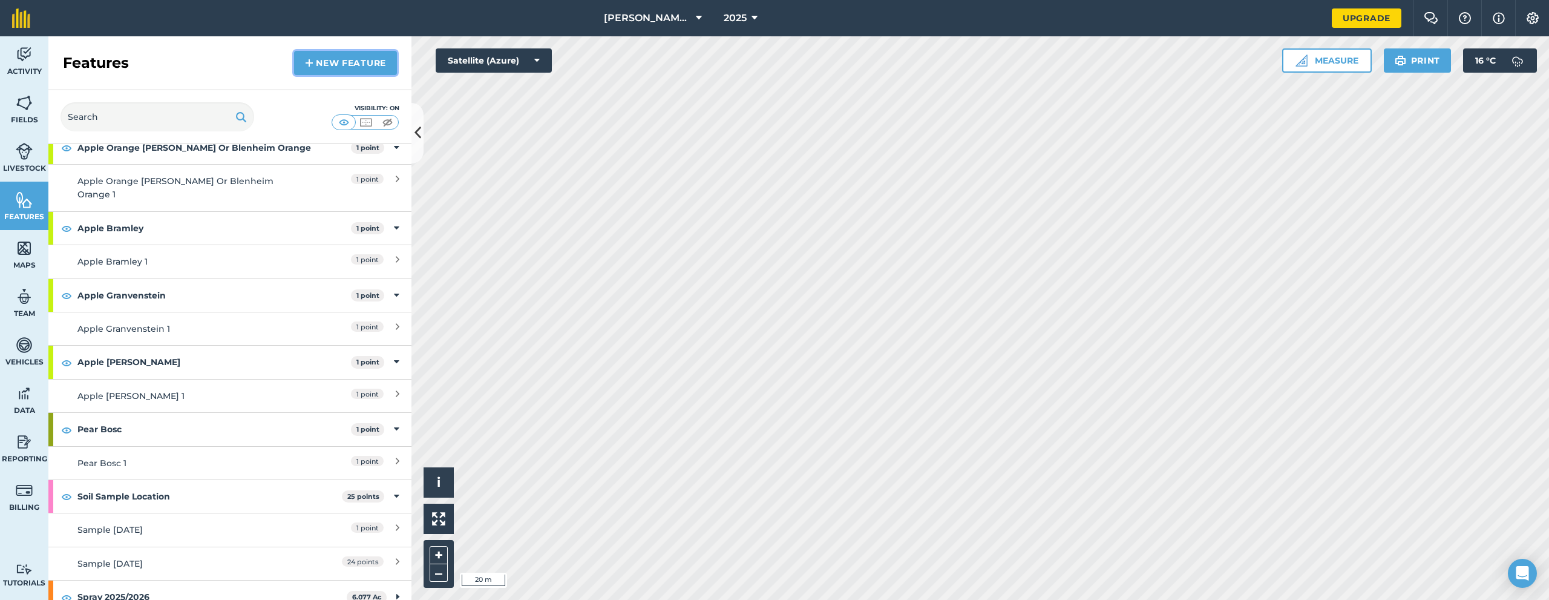
click at [353, 59] on link "New feature" at bounding box center [345, 63] width 103 height 24
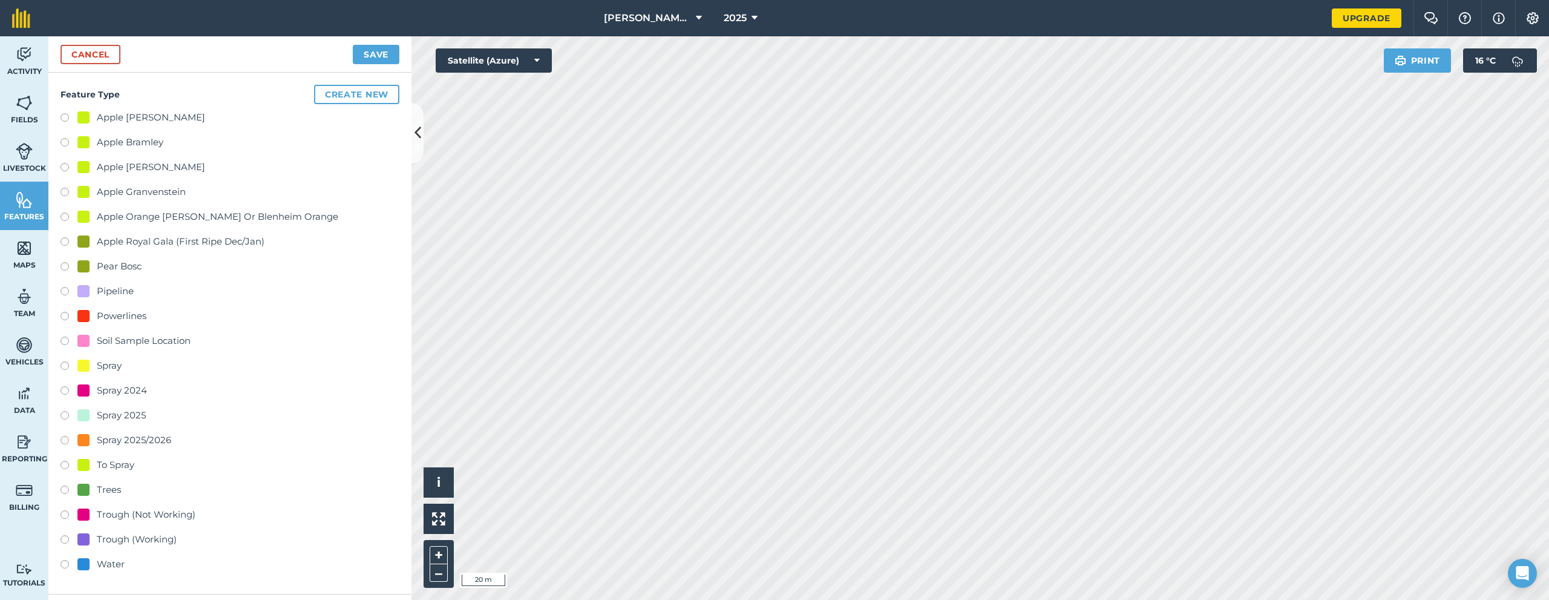
click at [109, 439] on div "Spray 2025/2026" at bounding box center [134, 440] width 74 height 15
radio input "true"
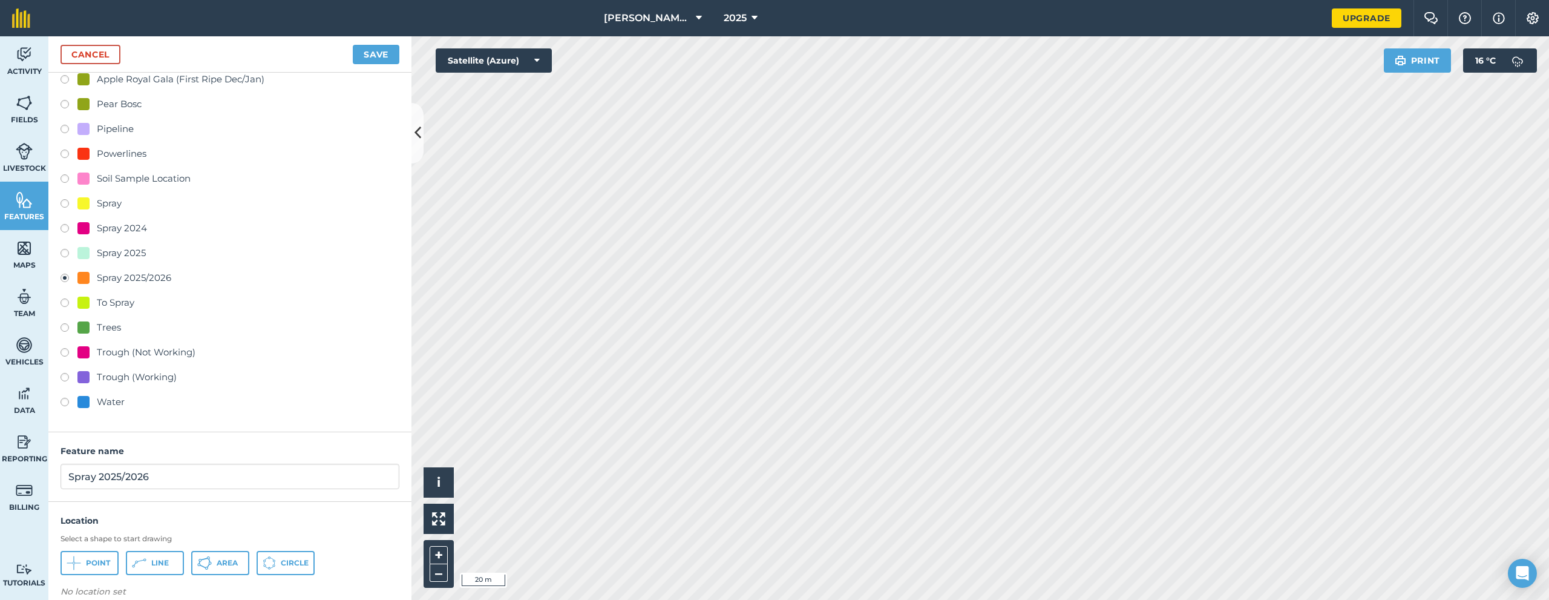
scroll to position [178, 0]
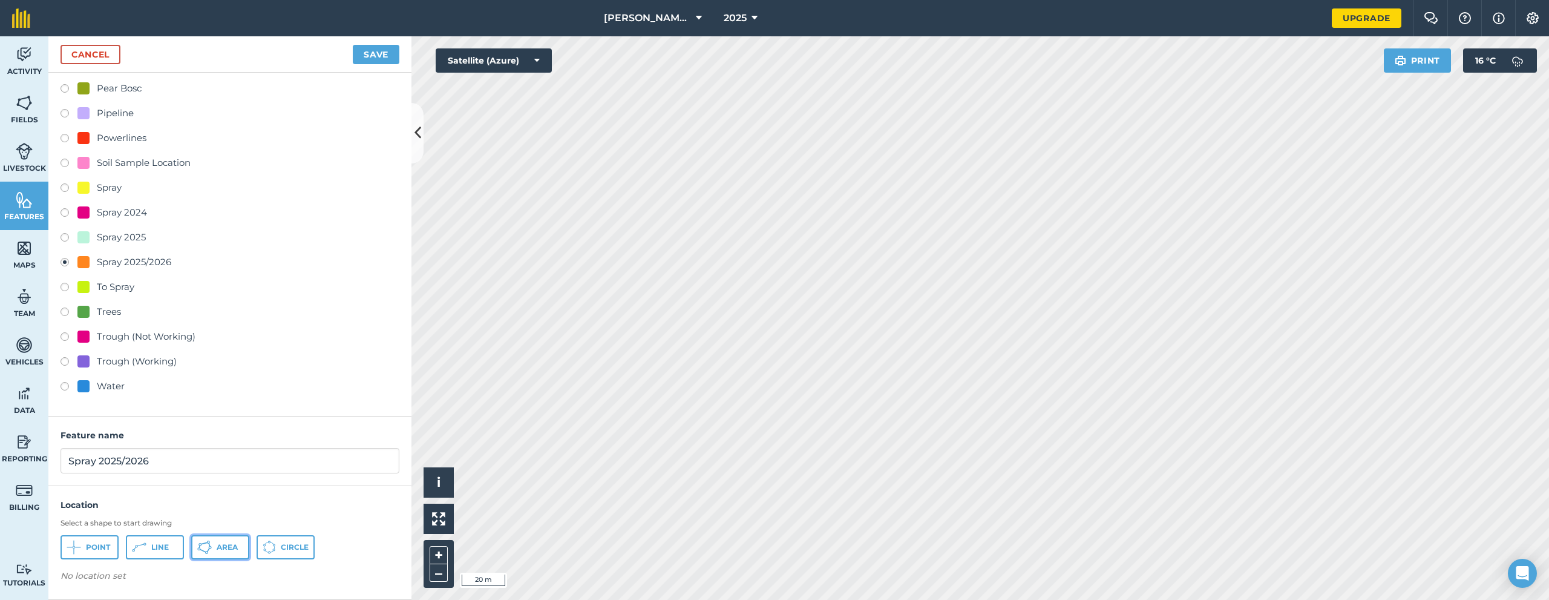
click at [230, 548] on span "Area" at bounding box center [227, 547] width 21 height 10
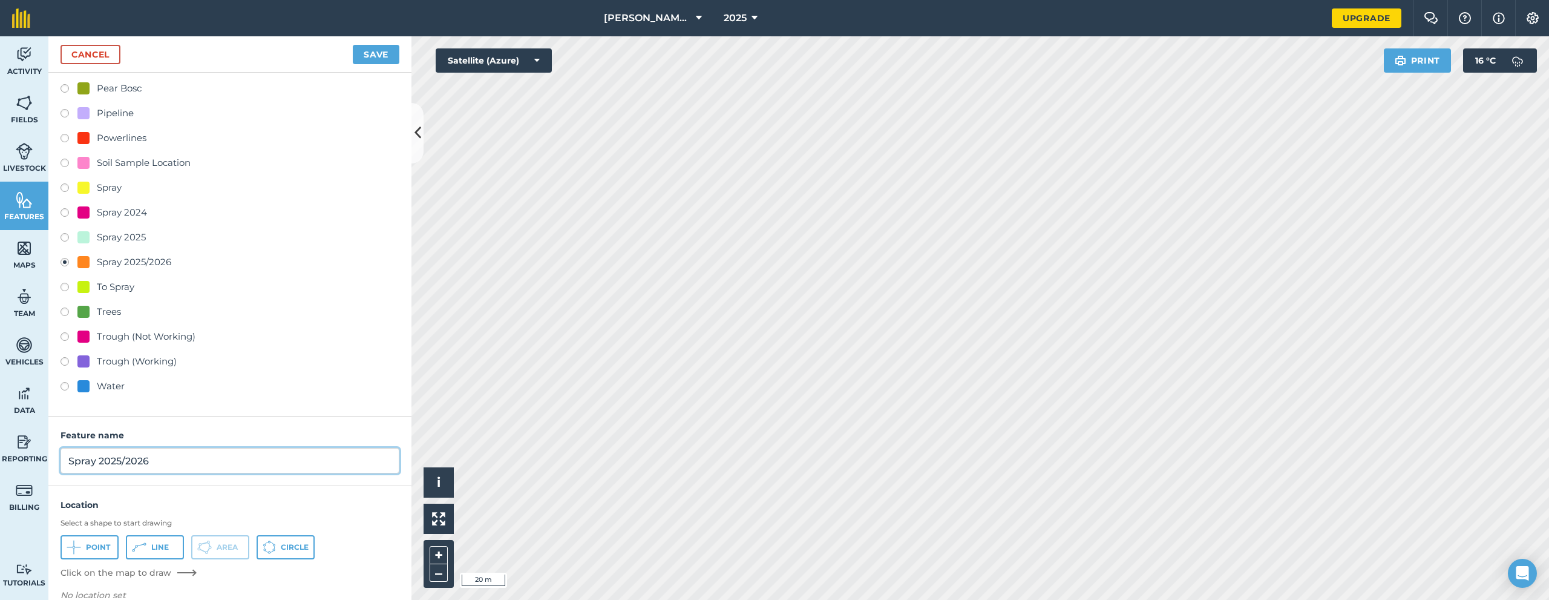
click at [99, 462] on input "Spray 2025/2026" at bounding box center [229, 460] width 339 height 25
click at [102, 459] on input "Spray 2025/2026" at bounding box center [229, 460] width 339 height 25
drag, startPoint x: 100, startPoint y: 460, endPoint x: 196, endPoint y: 485, distance: 99.3
click at [180, 453] on input "Spray 2025/2026" at bounding box center [229, 460] width 339 height 25
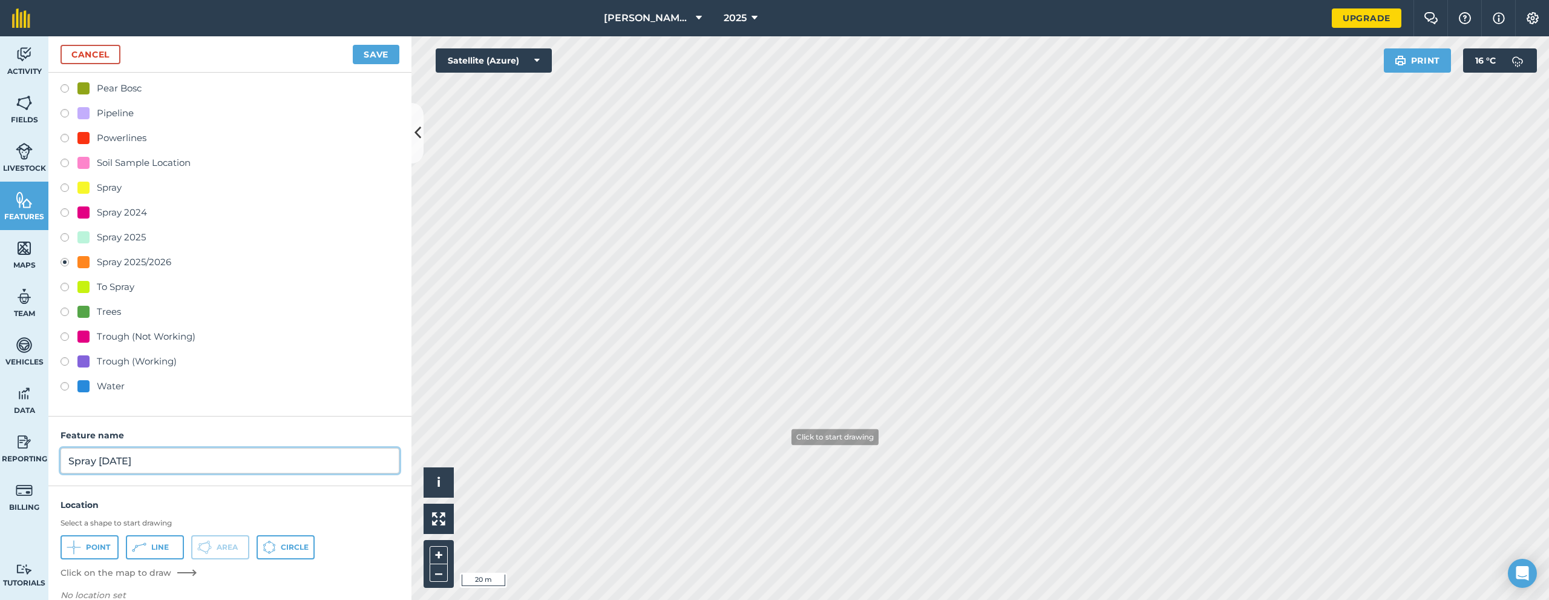
type input "Spray [DATE]"
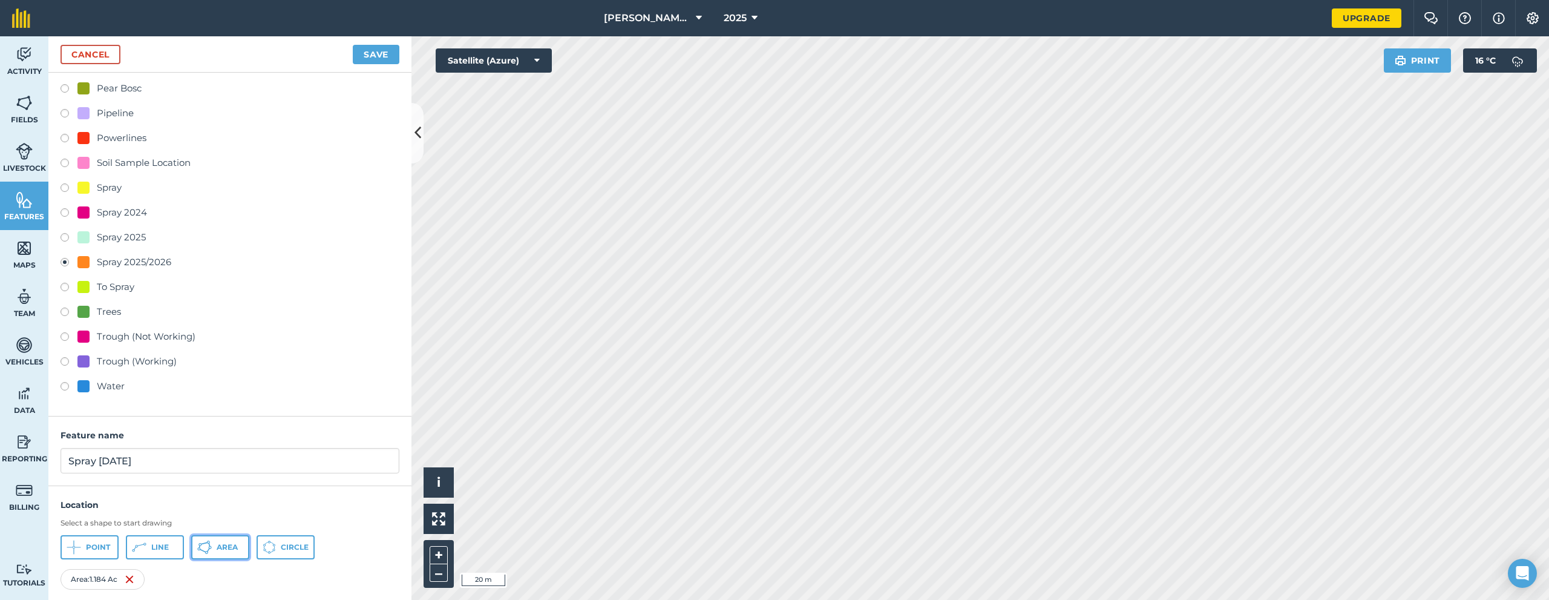
click at [234, 549] on span "Area" at bounding box center [227, 547] width 21 height 10
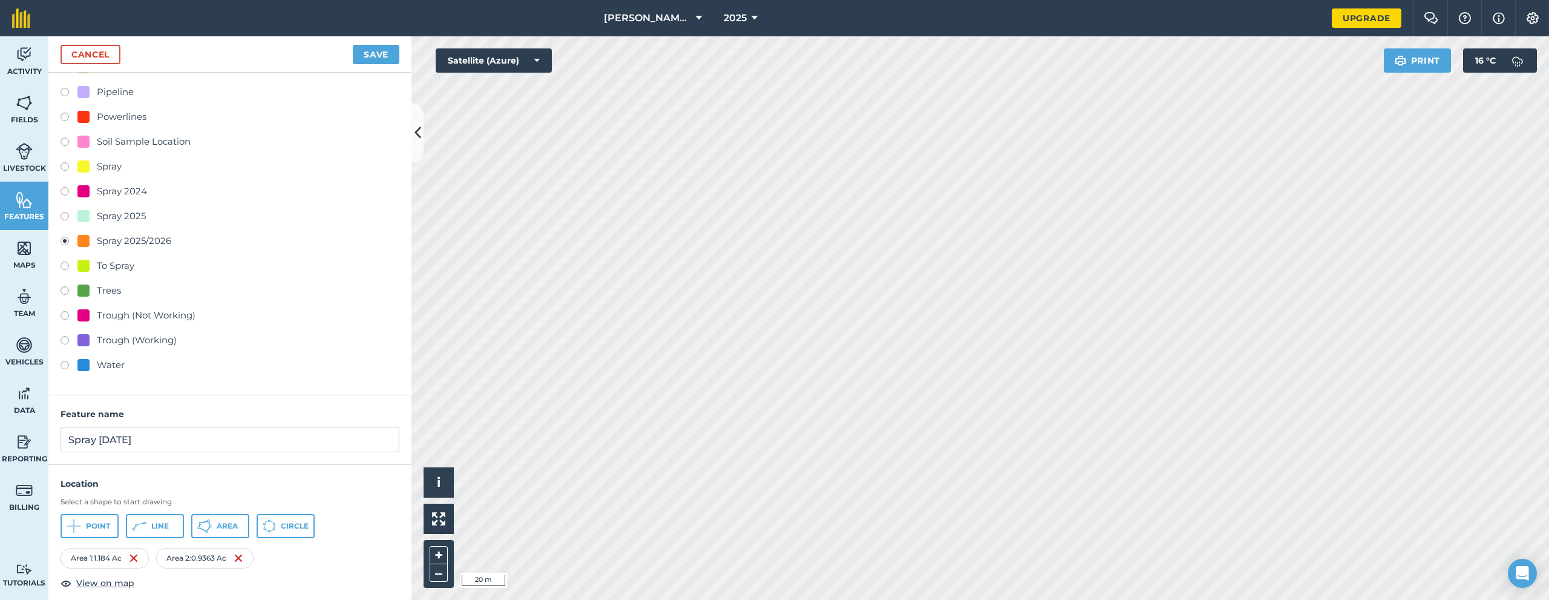
scroll to position [209, 0]
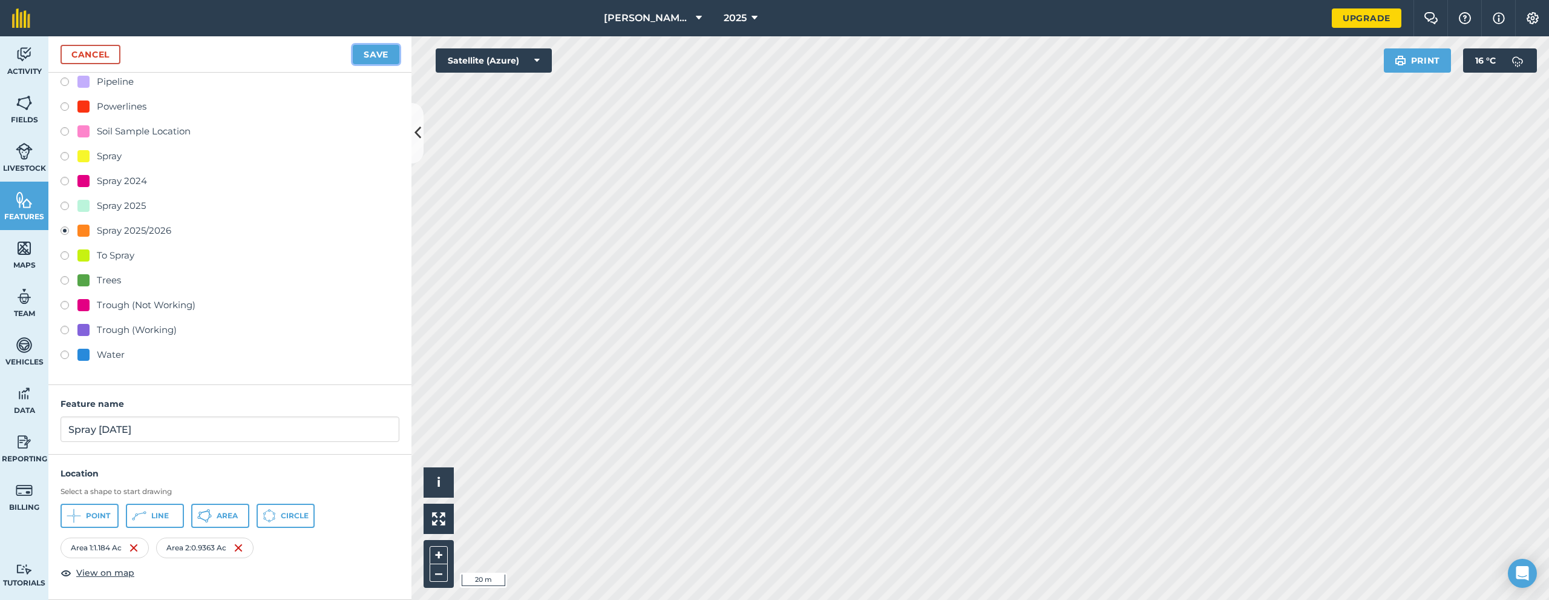
click at [373, 54] on button "Save" at bounding box center [376, 54] width 47 height 19
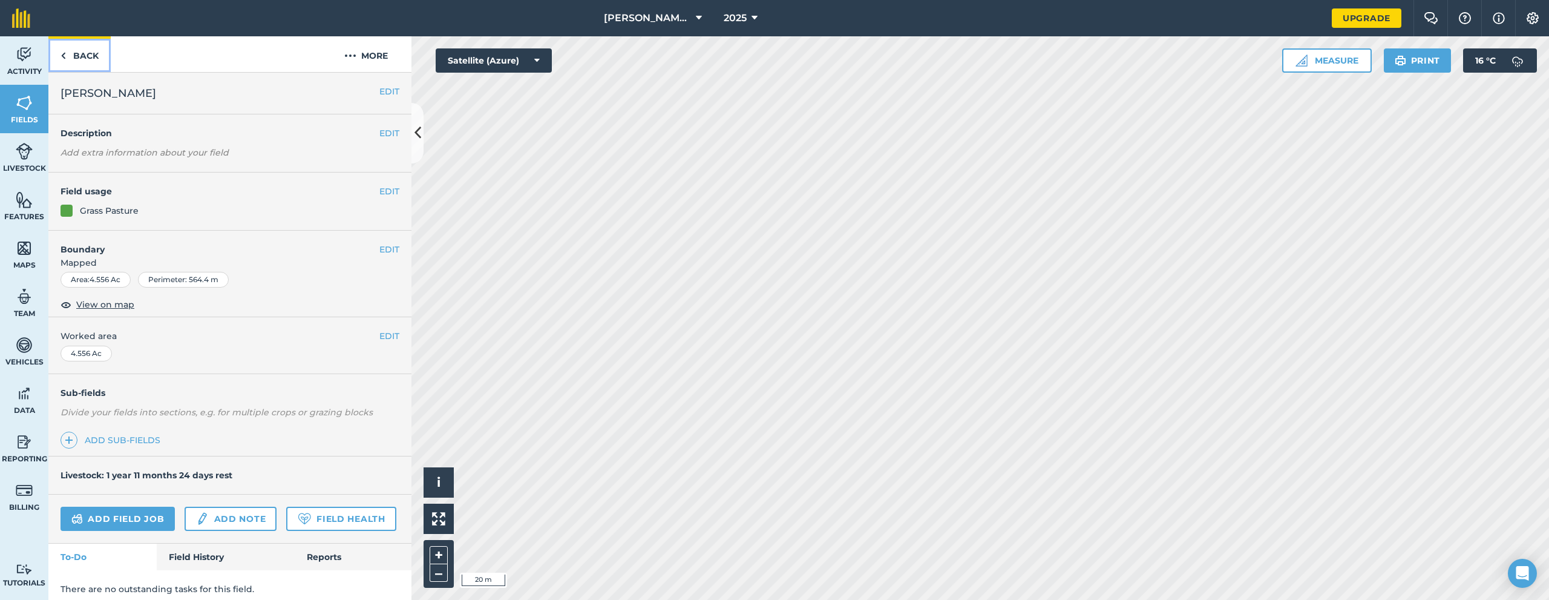
click at [52, 60] on link "Back" at bounding box center [79, 54] width 62 height 36
click at [72, 55] on link "Back" at bounding box center [79, 54] width 62 height 36
click at [363, 246] on h4 "Boundary" at bounding box center [213, 242] width 331 height 25
click at [379, 247] on button "EDIT" at bounding box center [389, 249] width 20 height 13
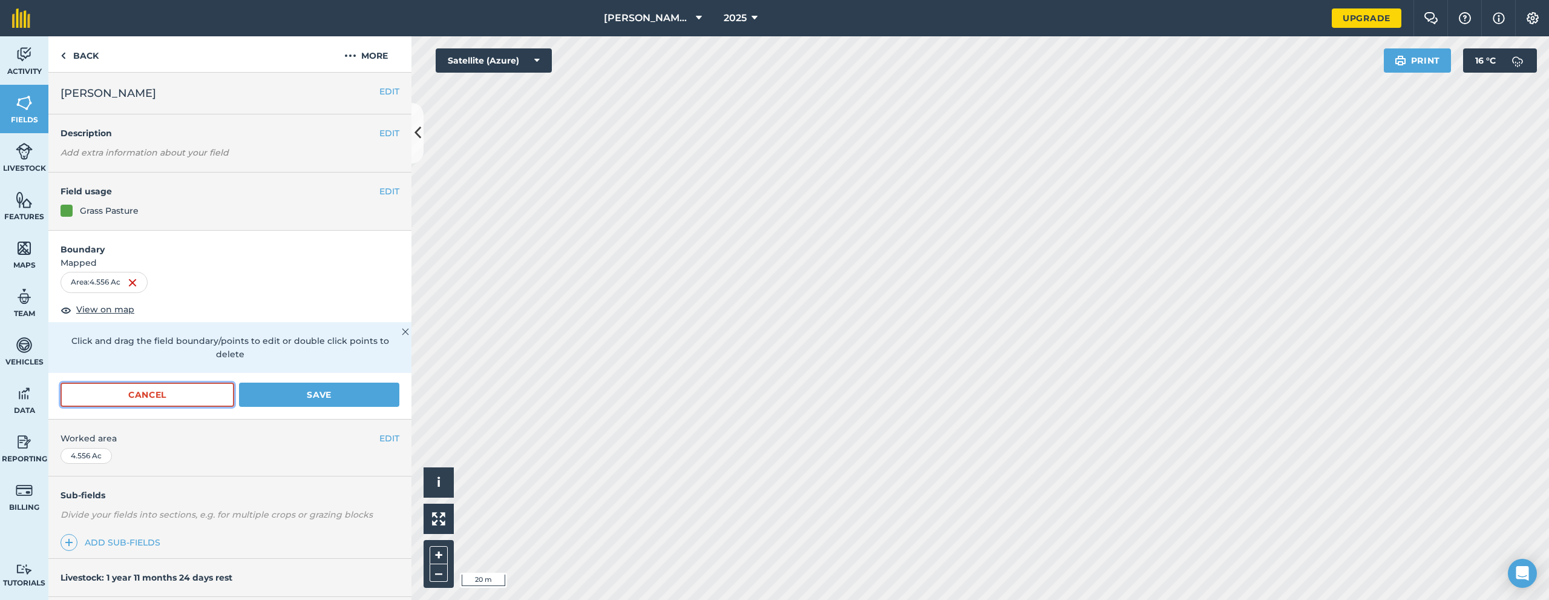
click at [156, 402] on button "Cancel" at bounding box center [147, 394] width 174 height 24
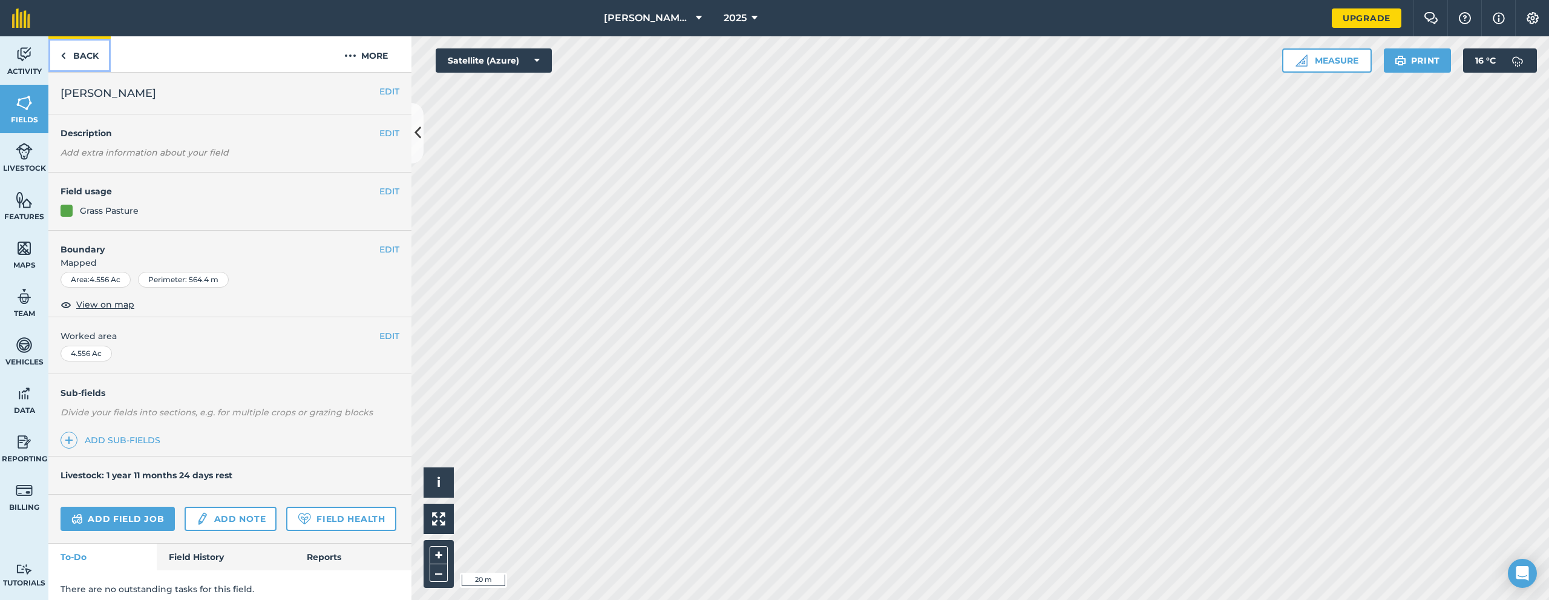
click at [58, 50] on link "Back" at bounding box center [79, 54] width 62 height 36
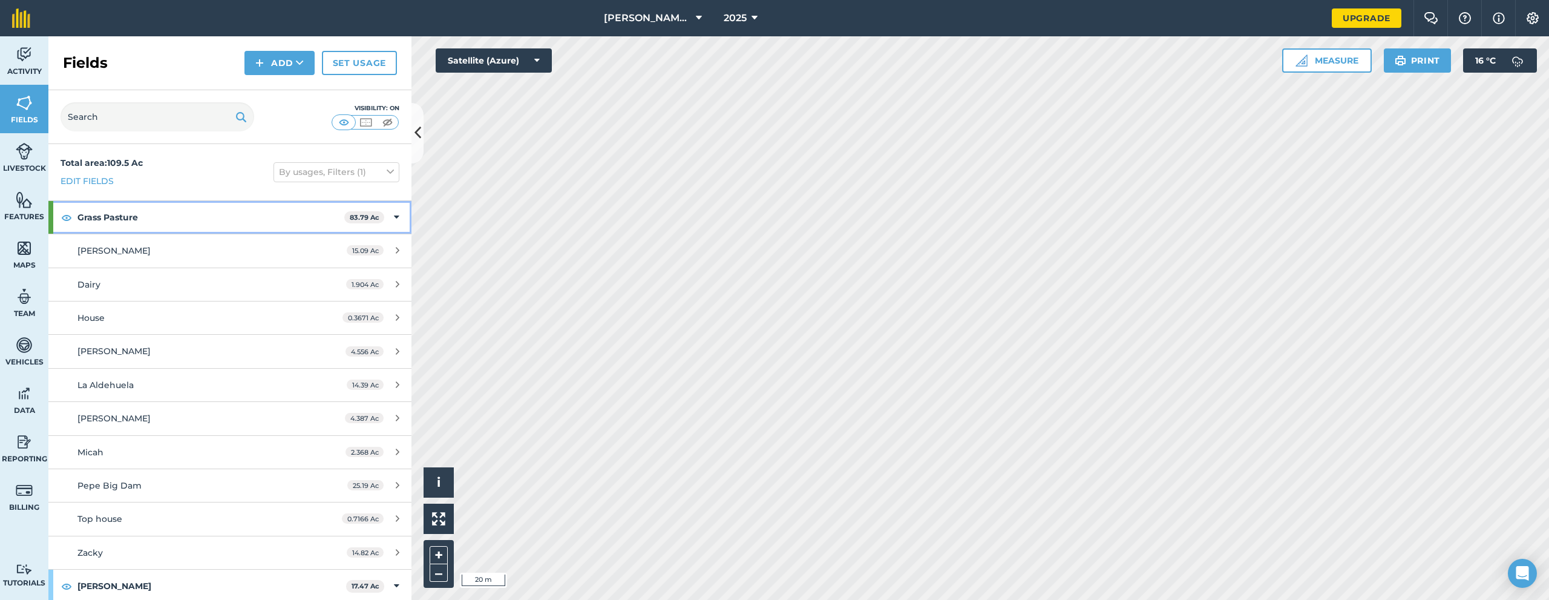
click at [75, 227] on div "Grass Pasture 83.79 Ac" at bounding box center [229, 217] width 363 height 33
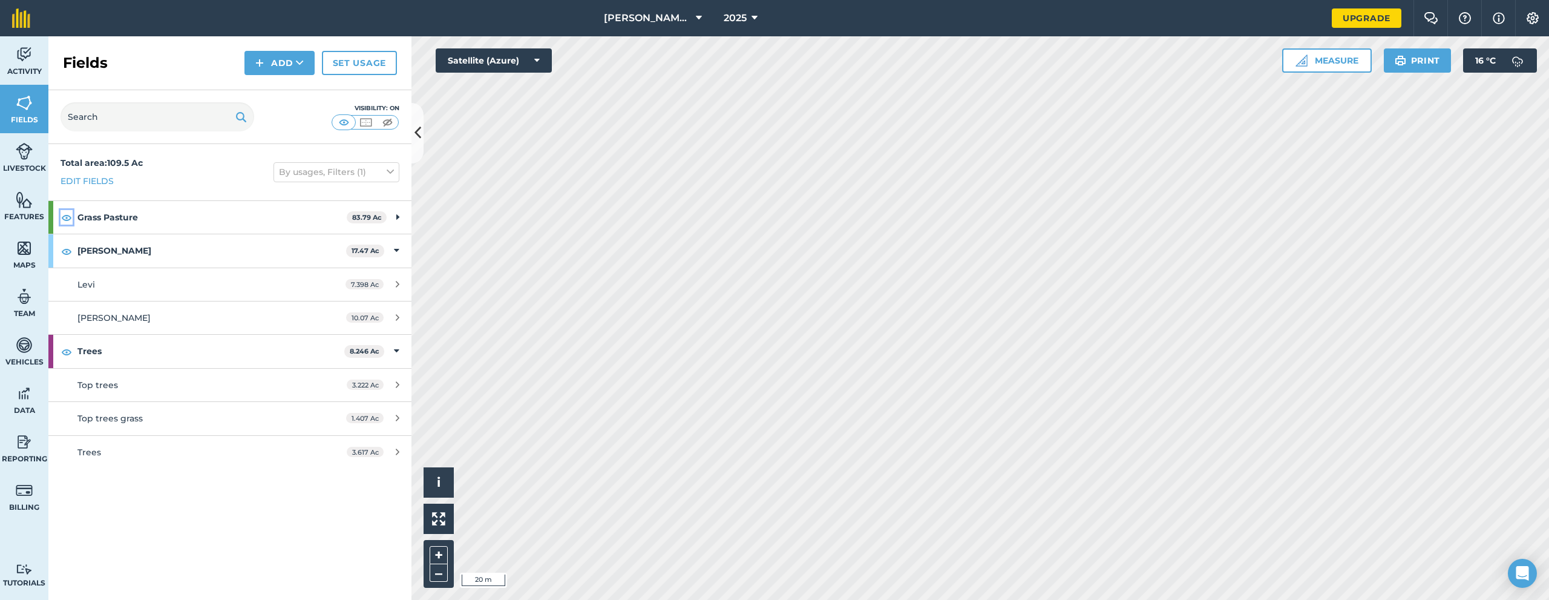
click at [68, 221] on img at bounding box center [66, 217] width 11 height 15
click at [30, 205] on img at bounding box center [24, 200] width 17 height 18
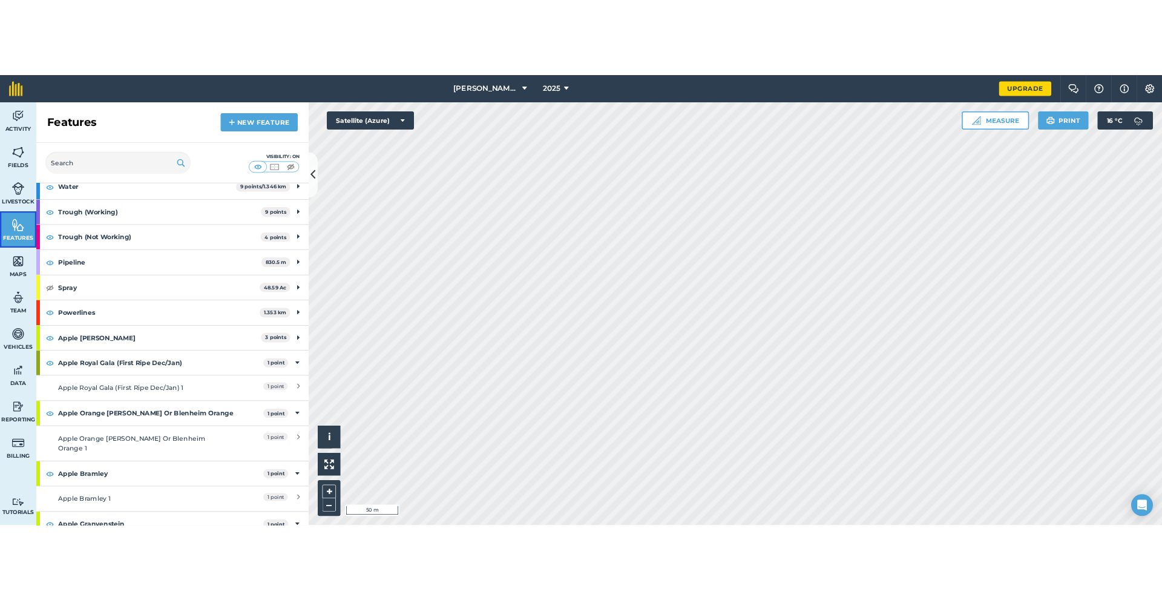
scroll to position [29, 0]
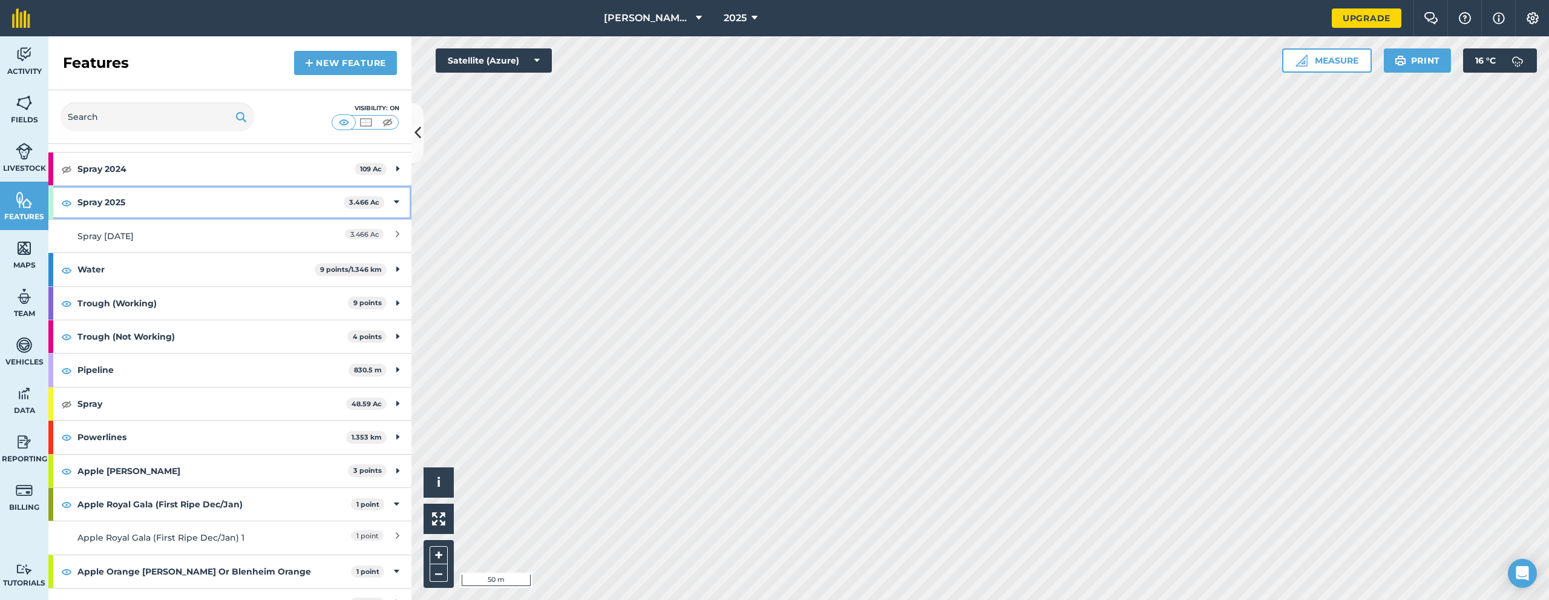
click at [59, 202] on div "Spray 2025 3.466 Ac" at bounding box center [229, 202] width 363 height 33
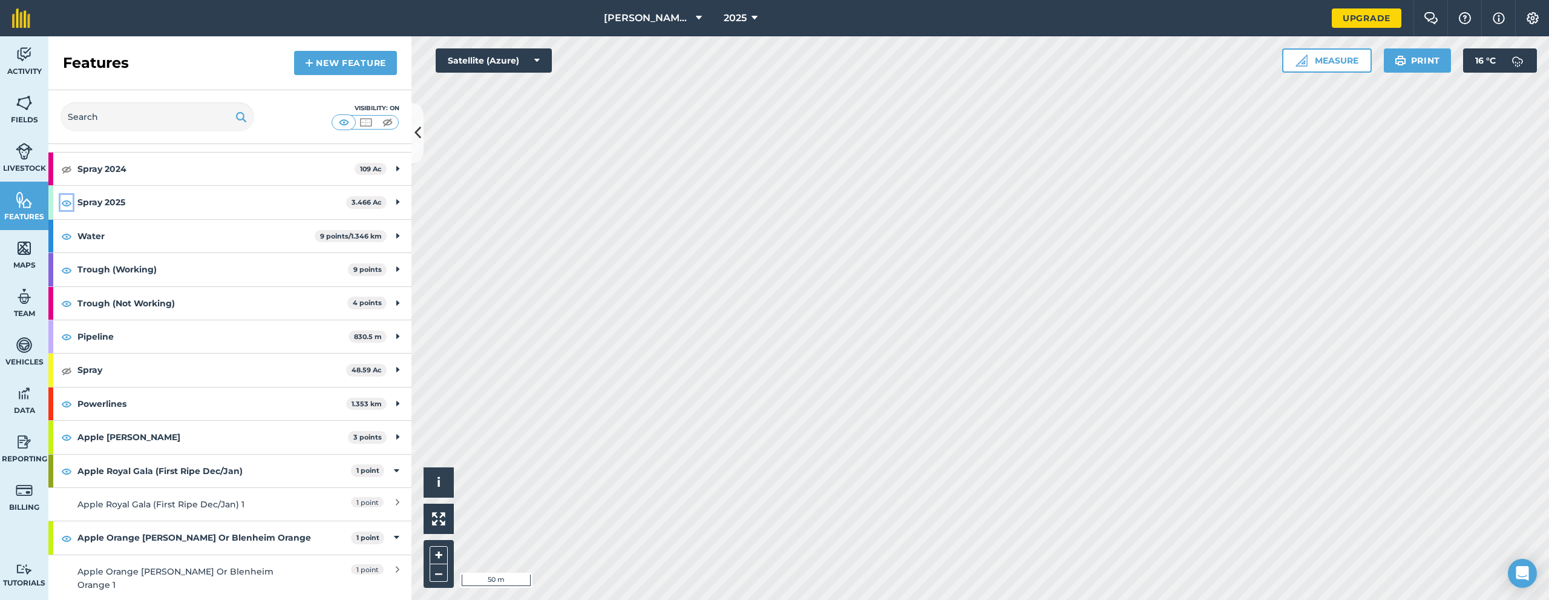
click at [67, 204] on img at bounding box center [66, 202] width 11 height 15
click at [16, 108] on img at bounding box center [24, 103] width 17 height 18
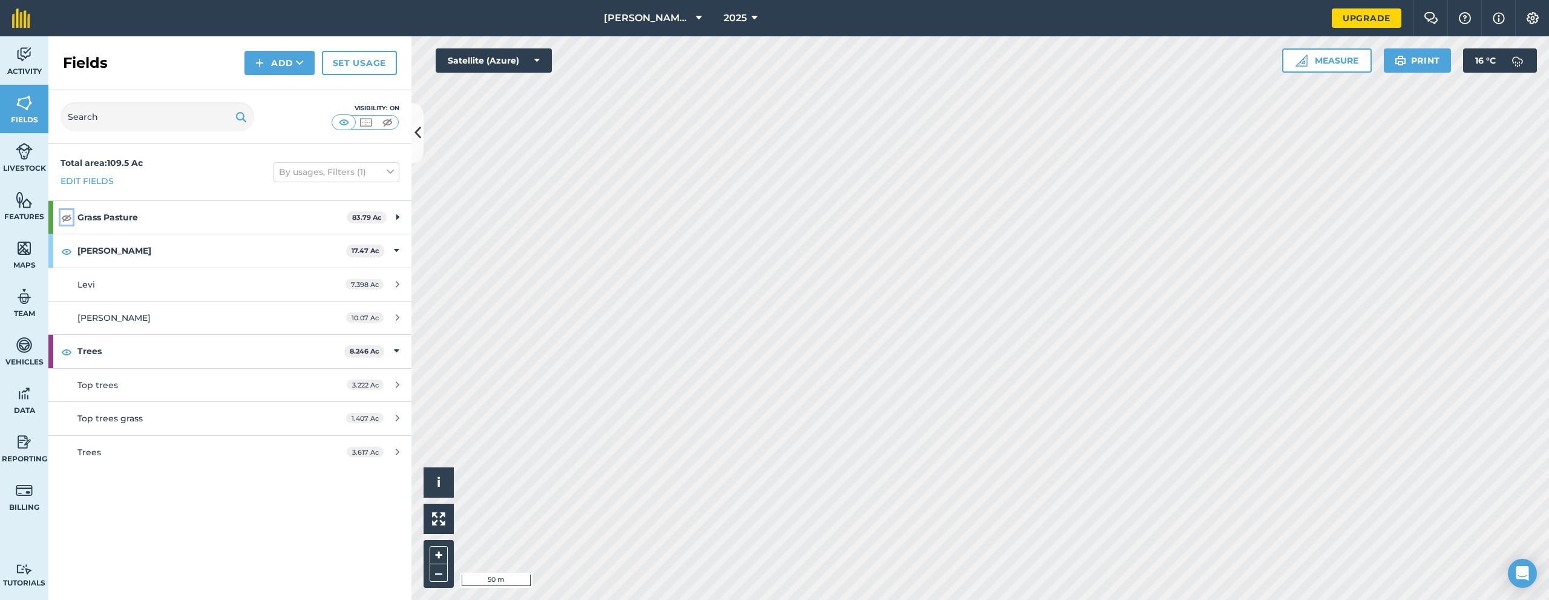
click at [68, 217] on img at bounding box center [66, 217] width 11 height 15
